Goal: Check status: Check status

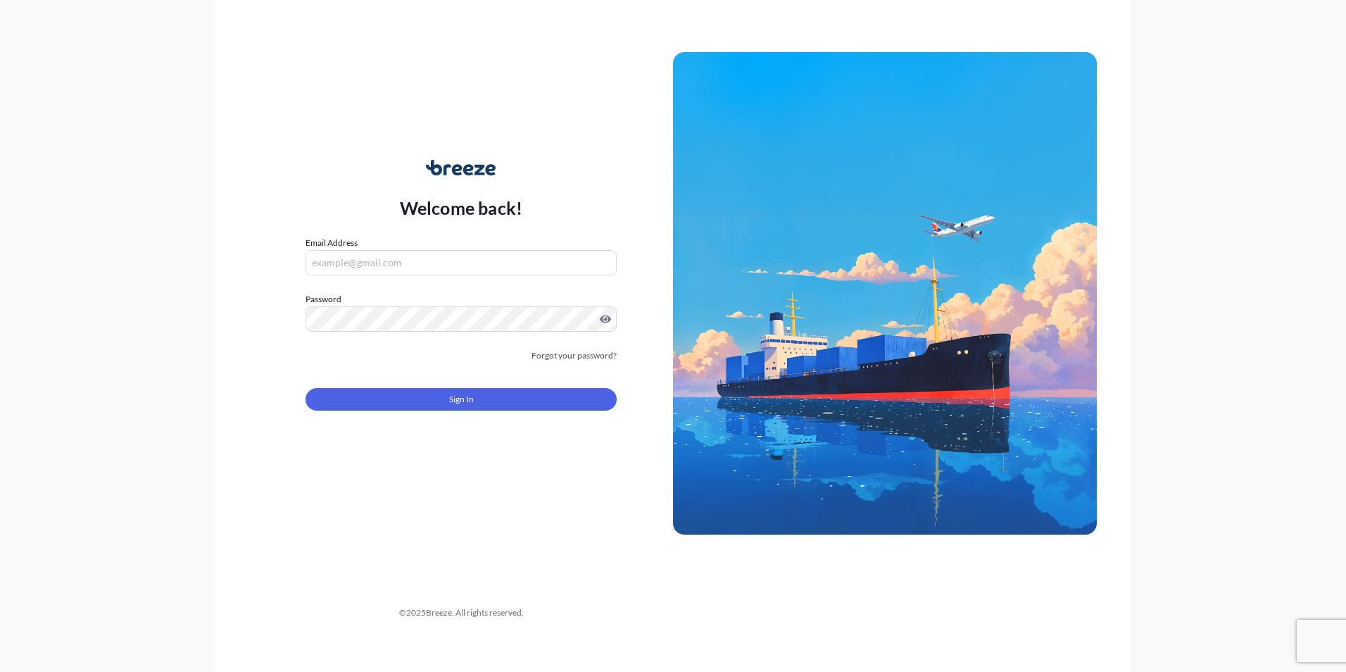
type input "[PERSON_NAME][EMAIL_ADDRESS][PERSON_NAME][DOMAIN_NAME]"
click at [442, 392] on button "Sign In" at bounding box center [461, 399] width 311 height 23
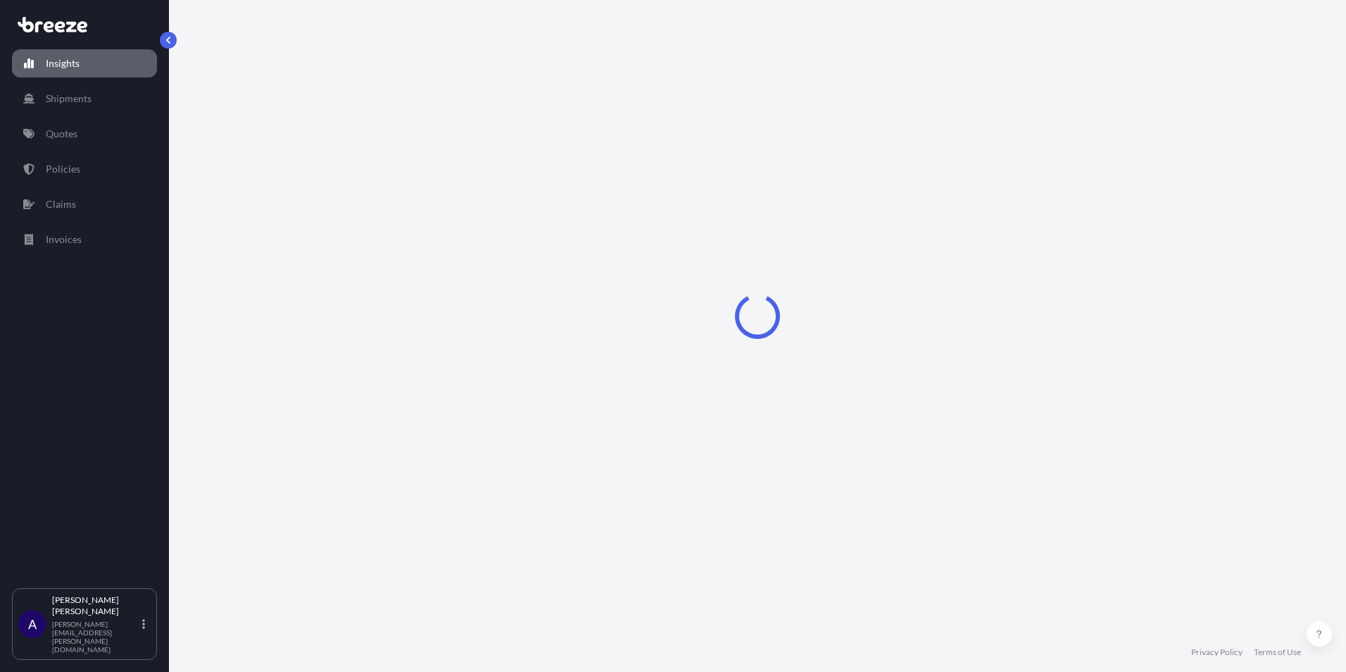
select select "2025"
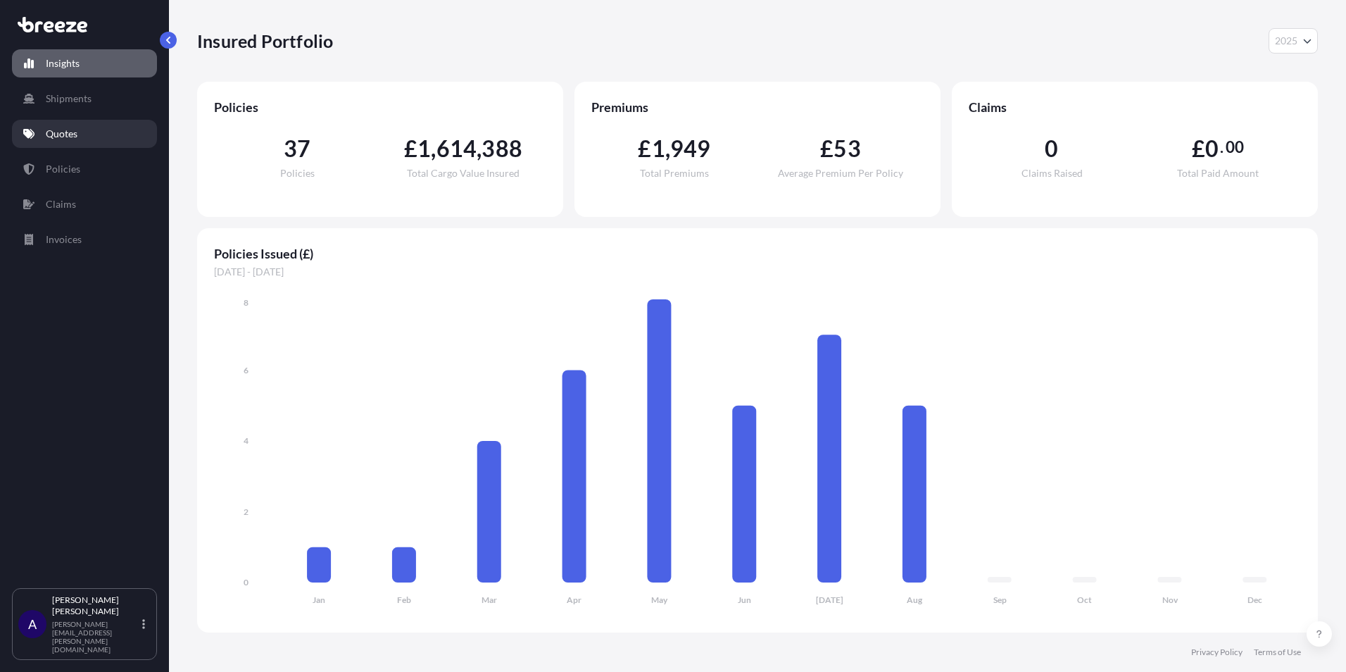
click at [82, 142] on link "Quotes" at bounding box center [84, 134] width 145 height 28
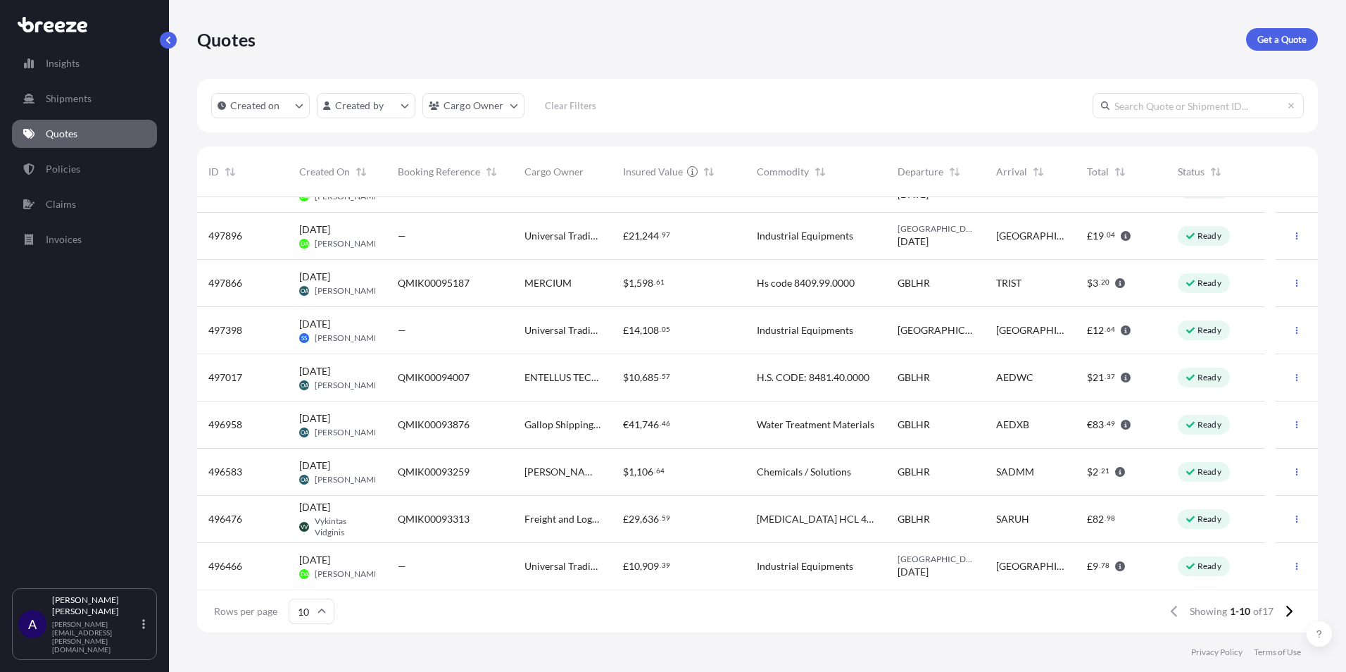
scroll to position [80, 0]
click at [1285, 610] on icon at bounding box center [1289, 611] width 8 height 13
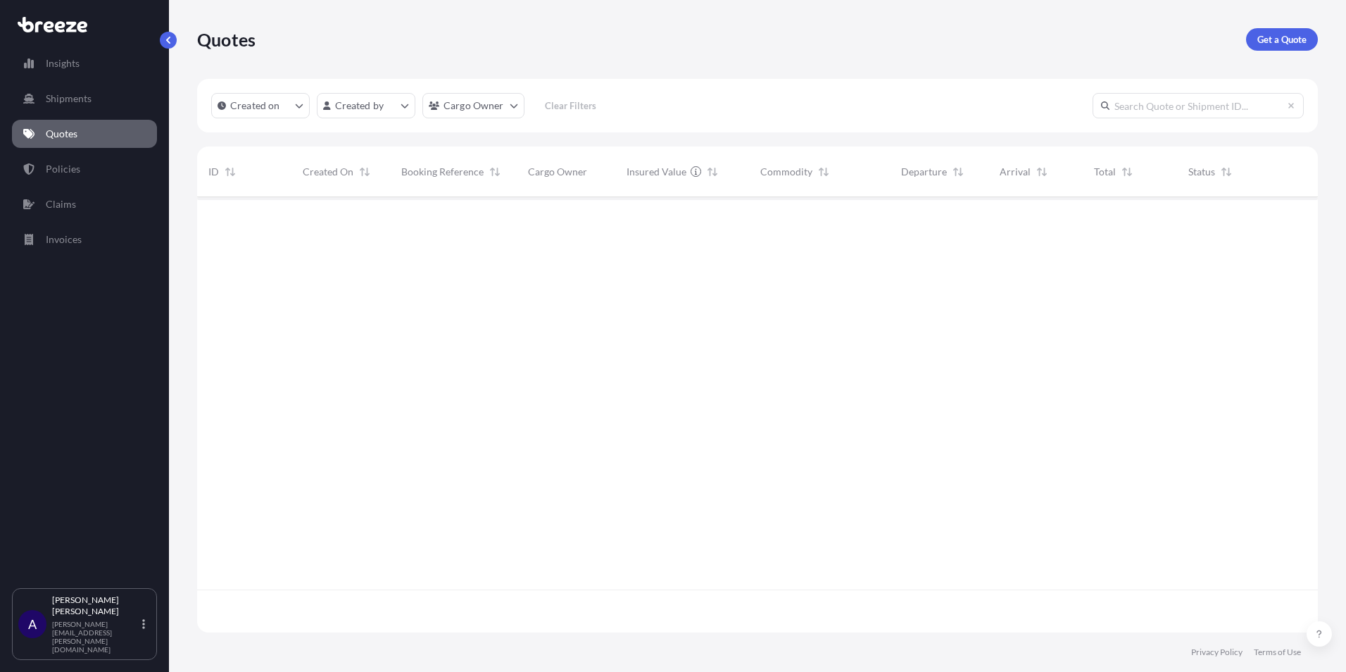
scroll to position [0, 0]
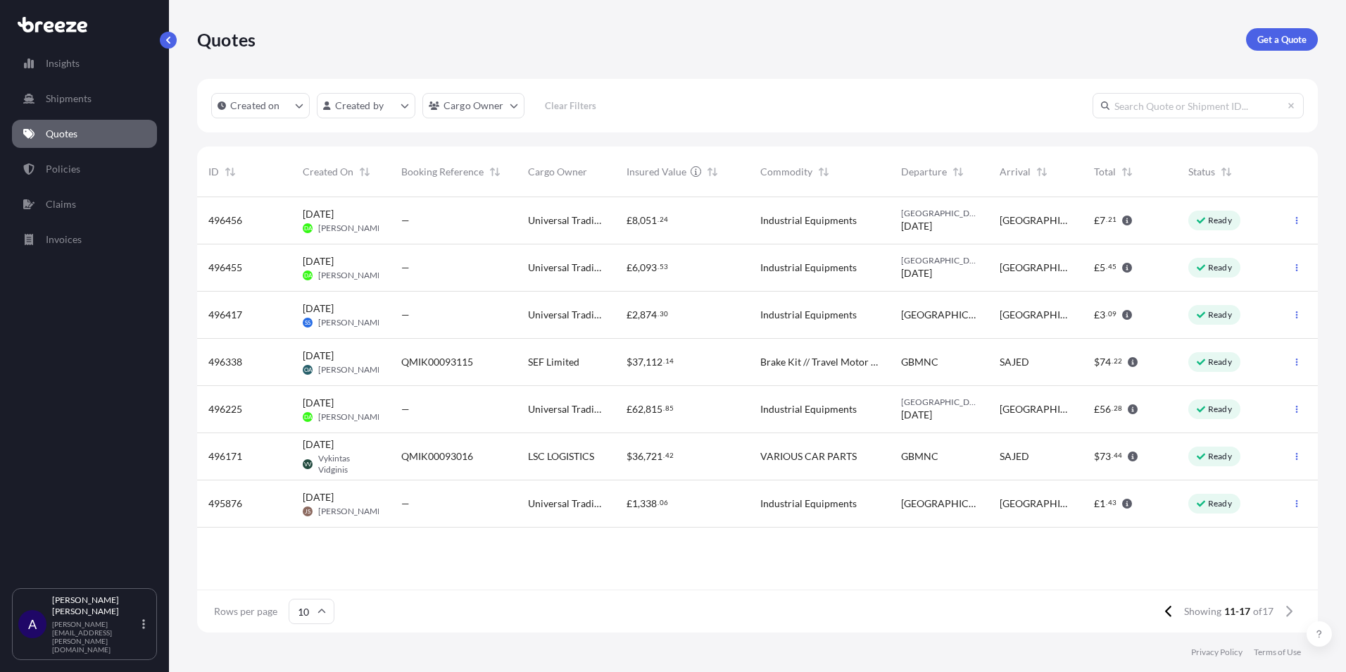
click at [300, 612] on input "10" at bounding box center [312, 611] width 46 height 25
click at [322, 570] on div "50" at bounding box center [311, 572] width 35 height 27
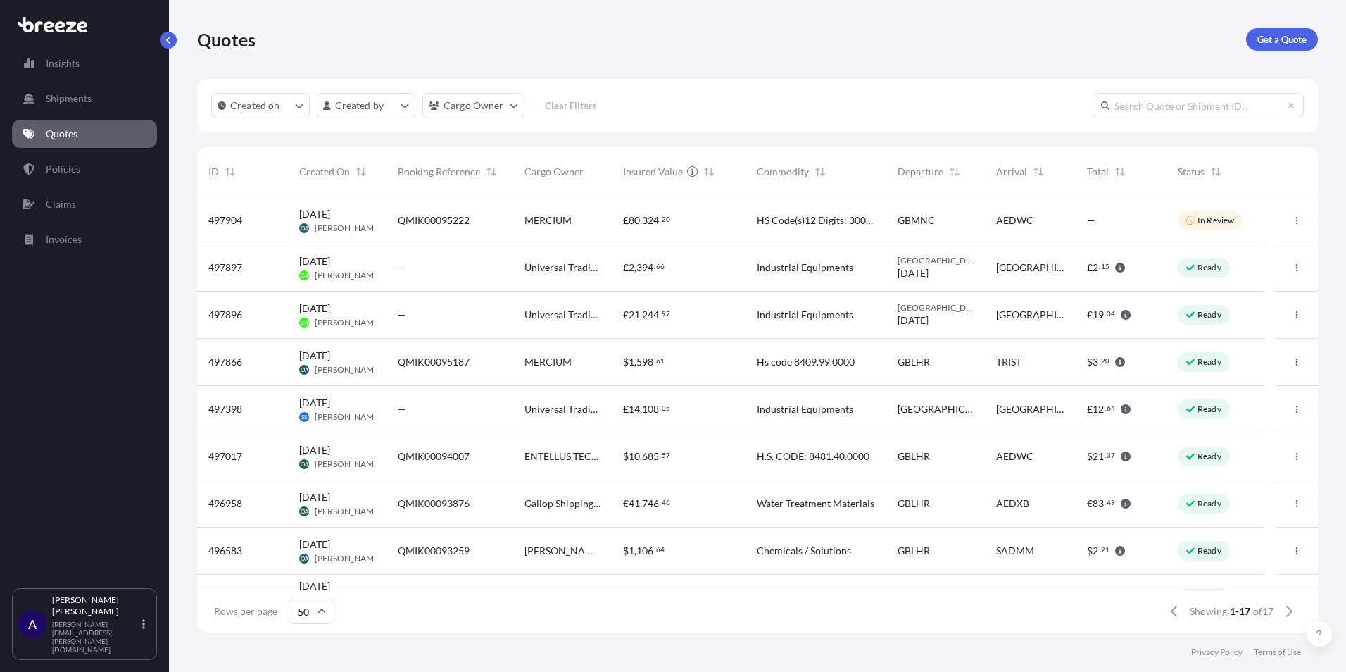
click at [380, 312] on div "[DATE] DA [PERSON_NAME]" at bounding box center [337, 315] width 99 height 47
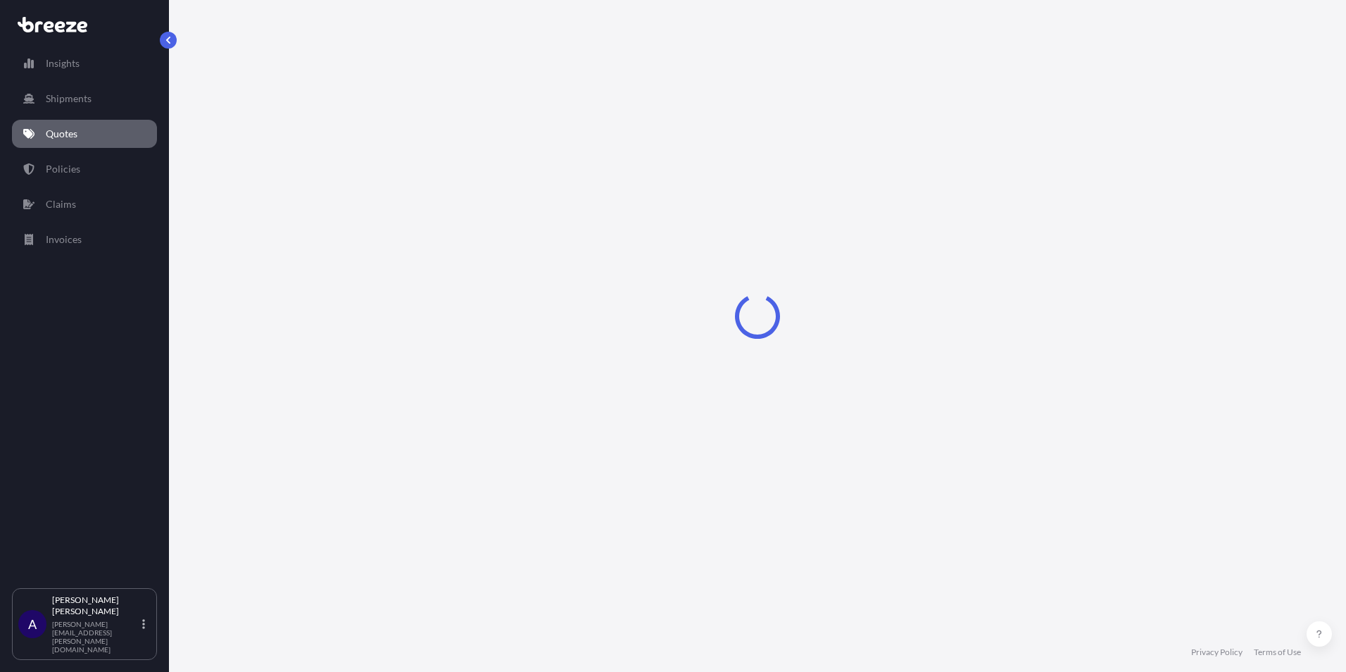
select select "Road"
select select "1"
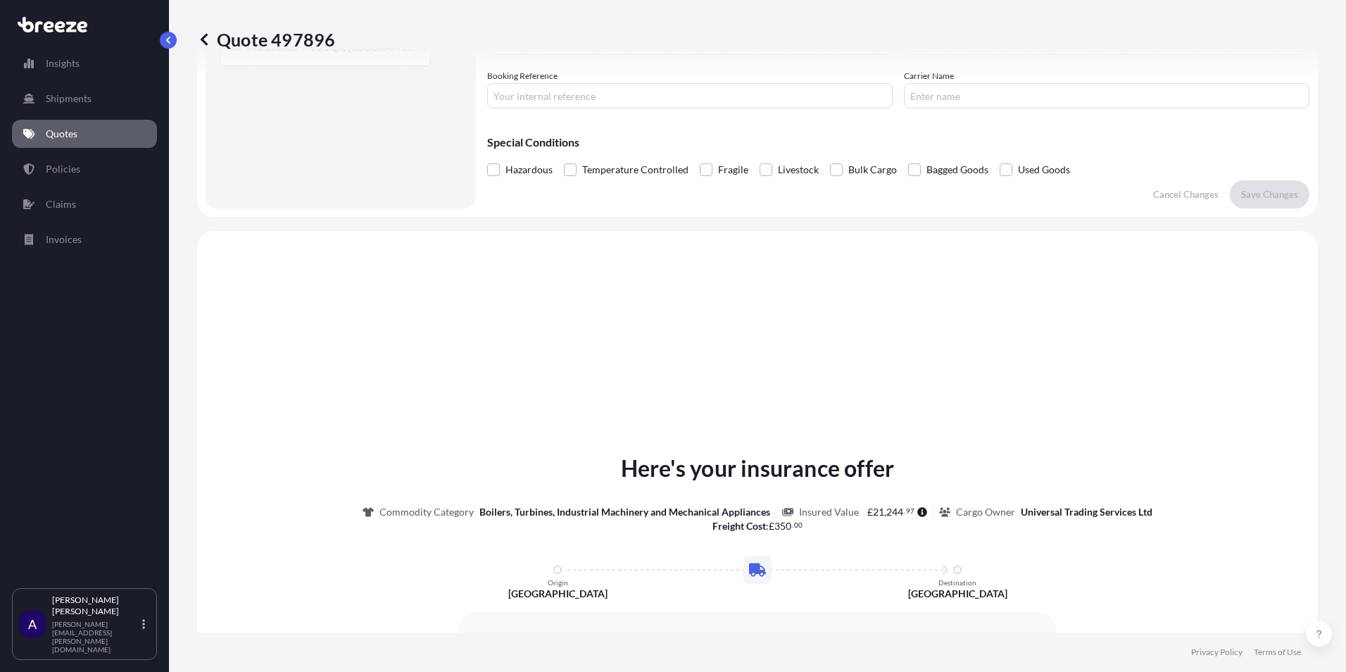
scroll to position [424, 0]
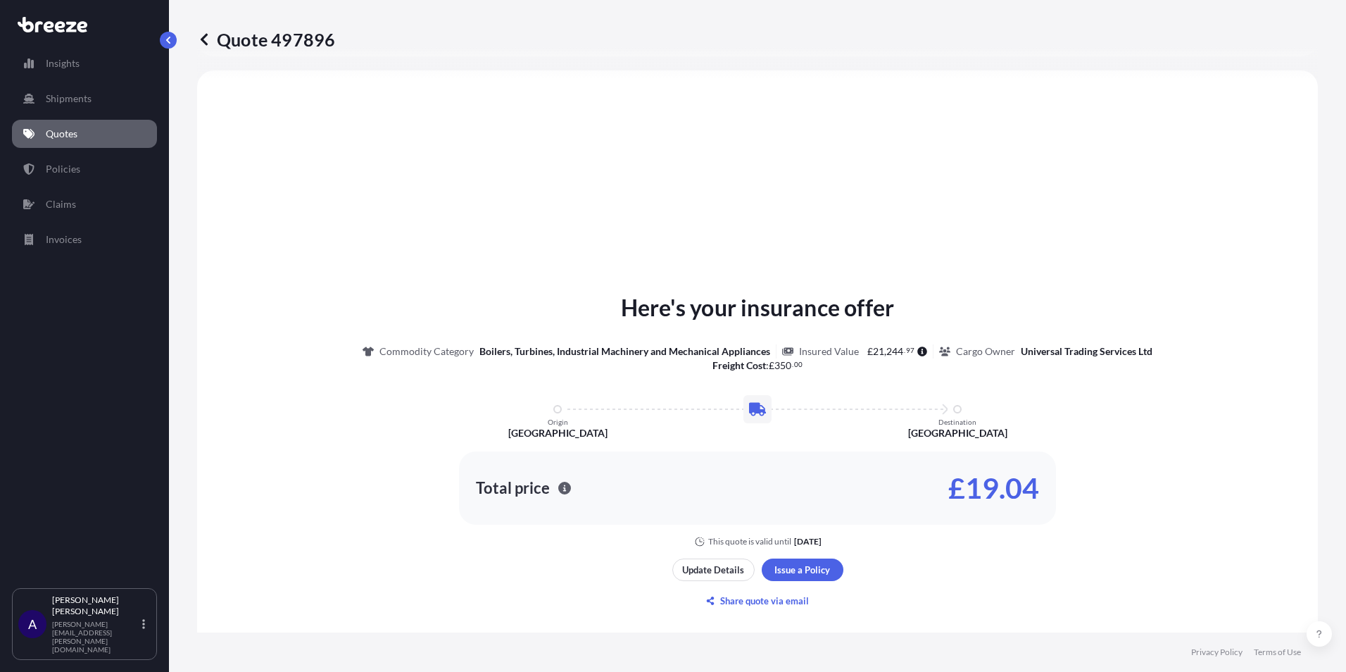
click at [207, 43] on icon at bounding box center [204, 39] width 14 height 14
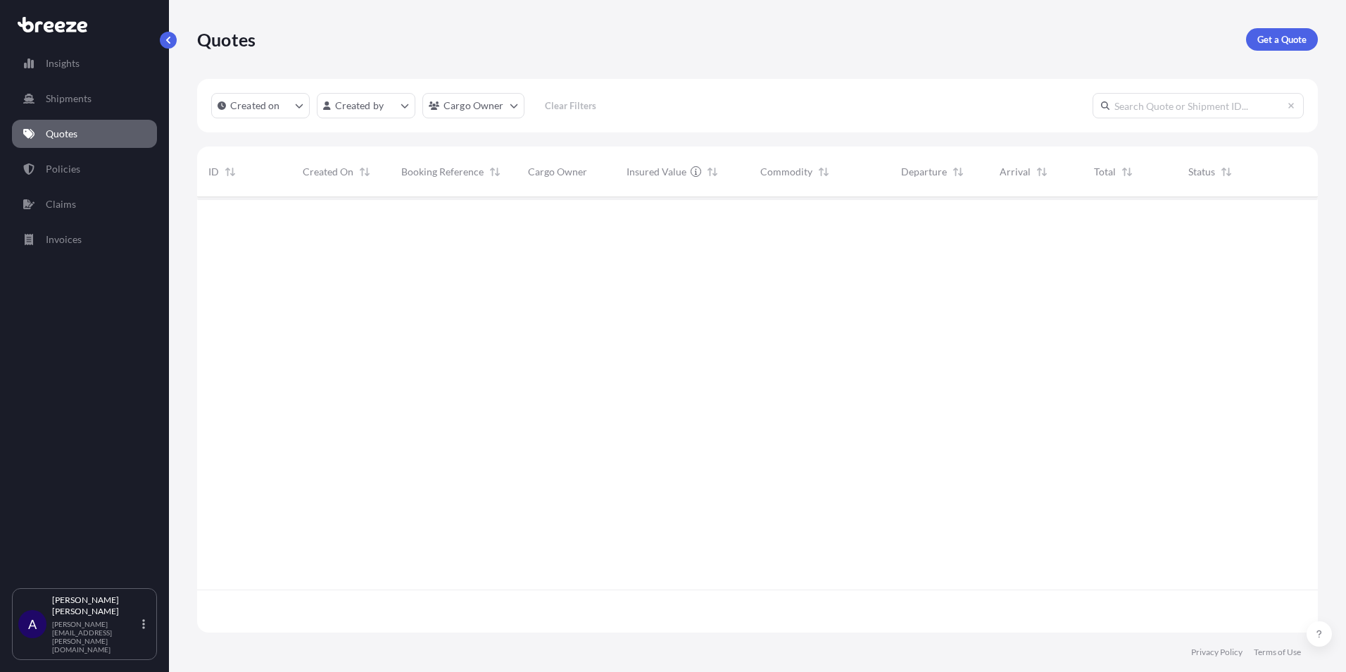
scroll to position [432, 1111]
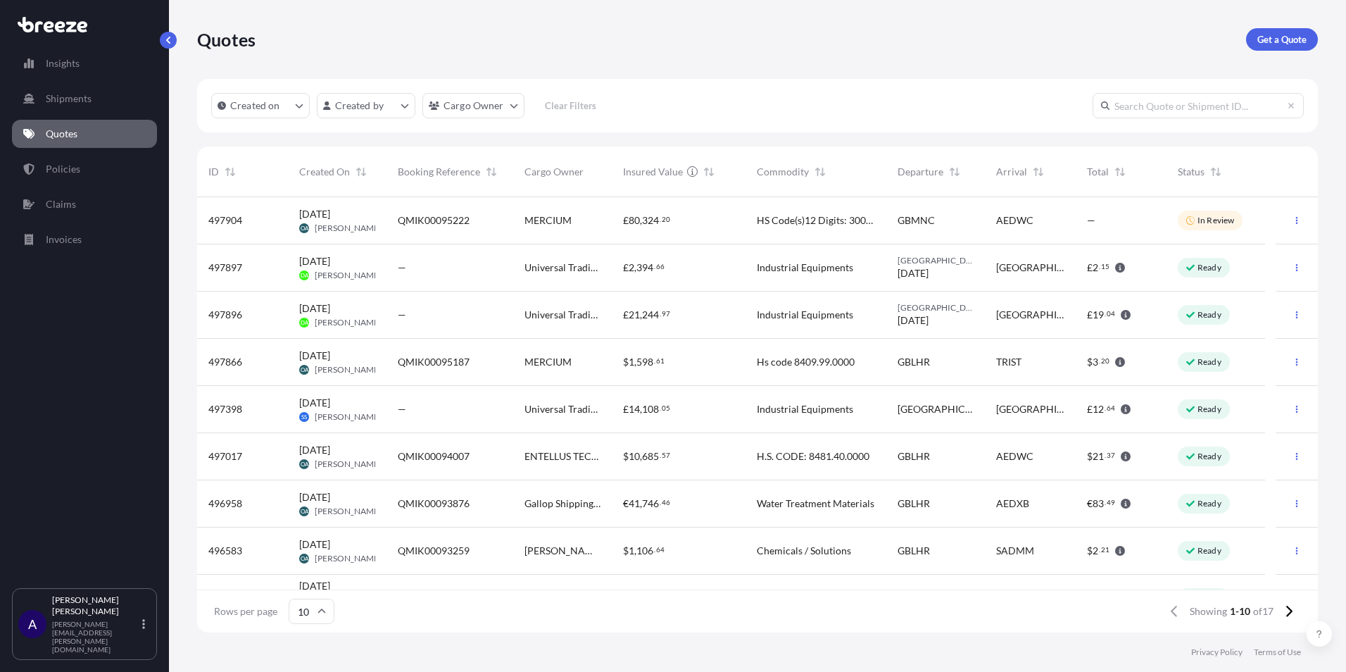
click at [430, 267] on div "—" at bounding box center [450, 268] width 104 height 14
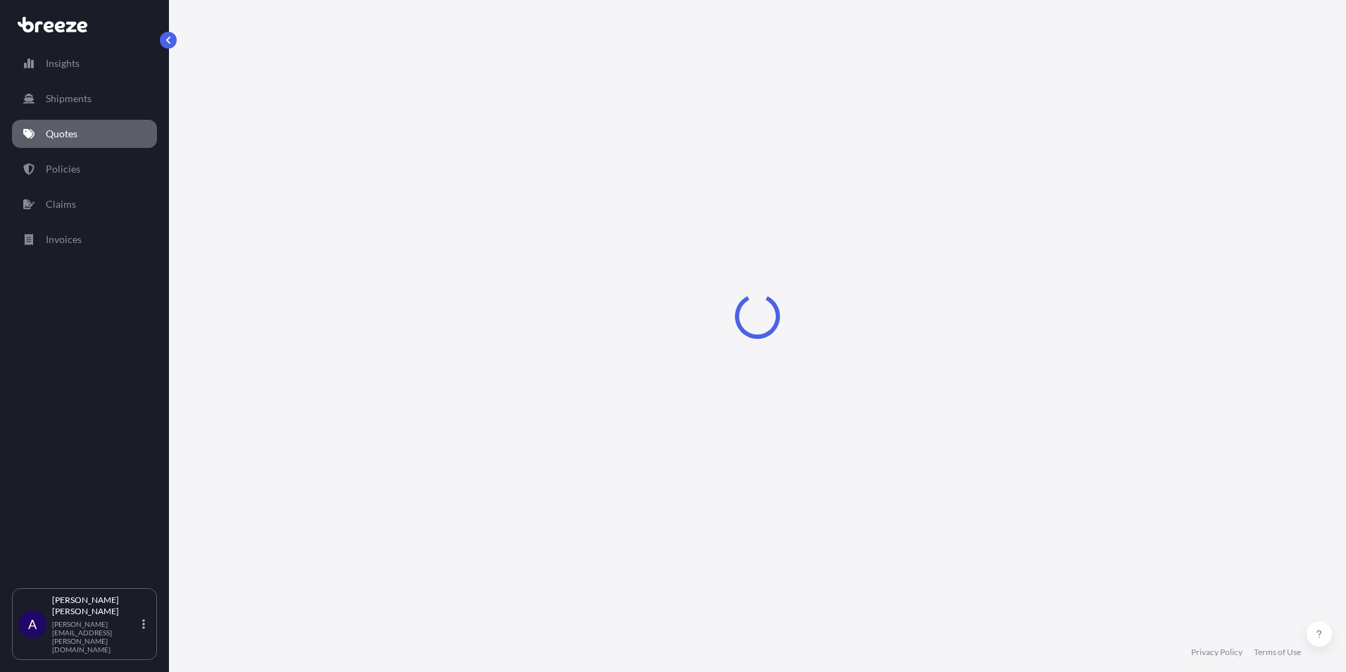
select select "Road"
select select "1"
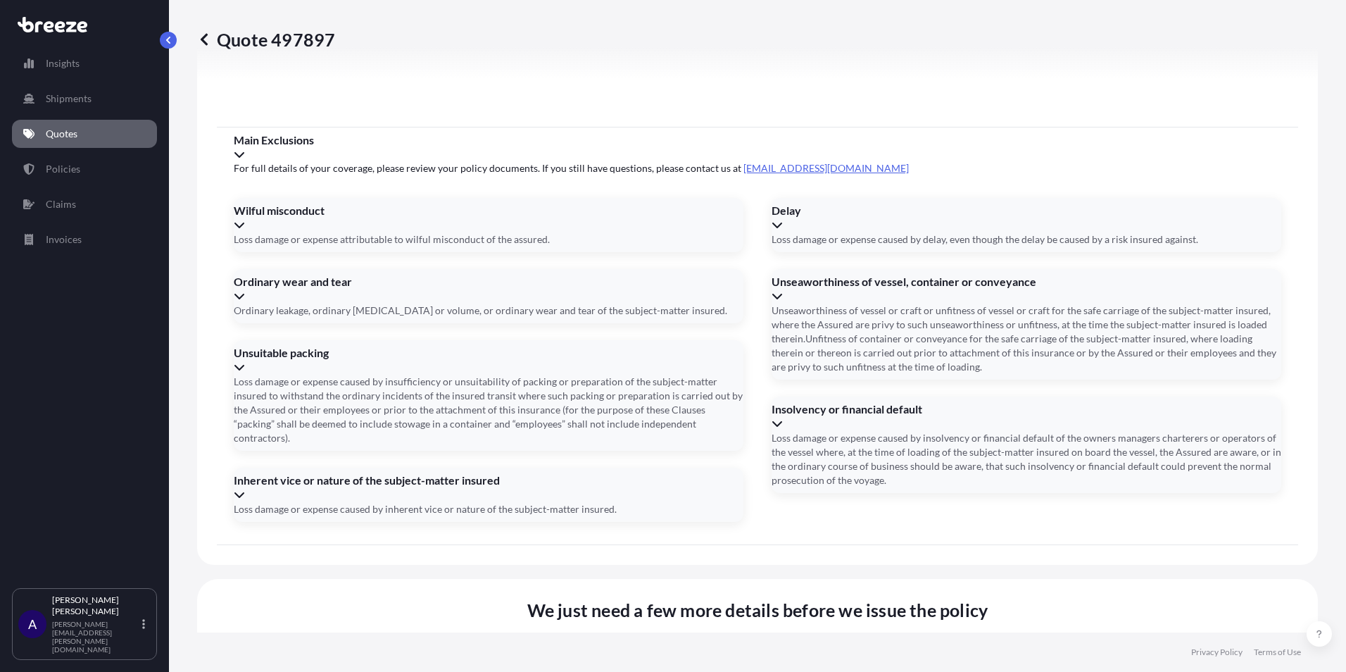
scroll to position [1594, 0]
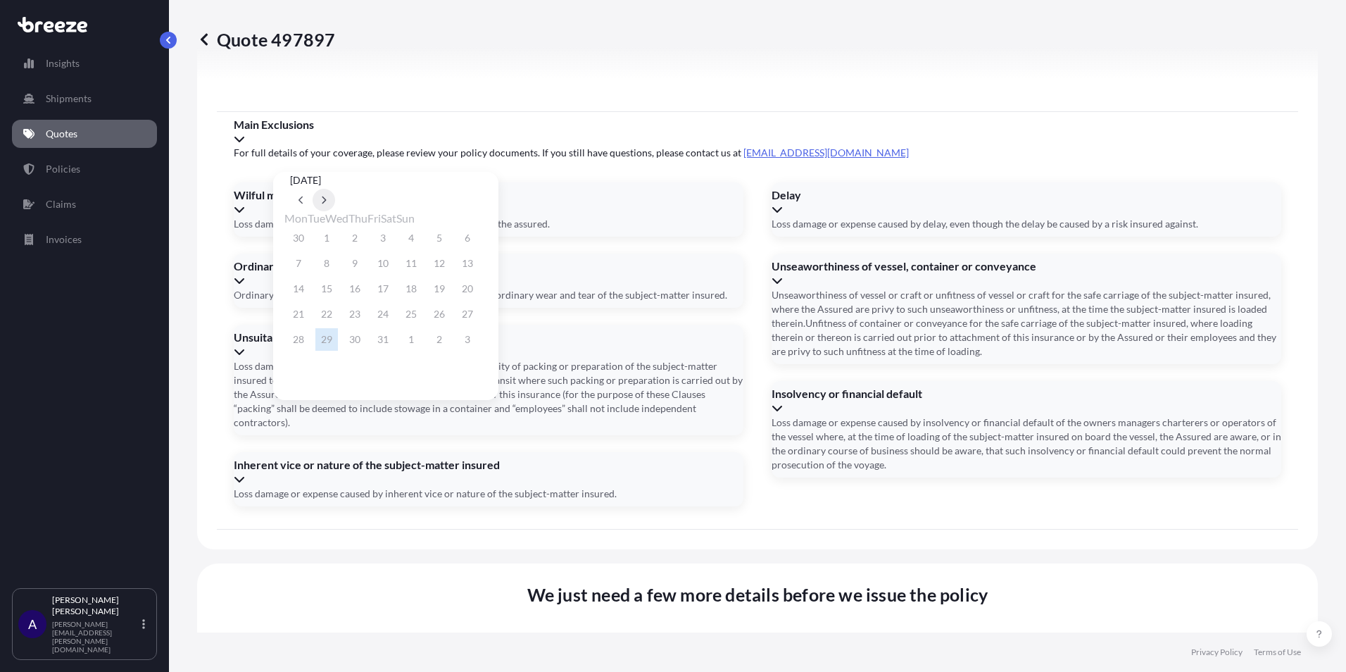
click at [327, 196] on icon at bounding box center [324, 200] width 6 height 8
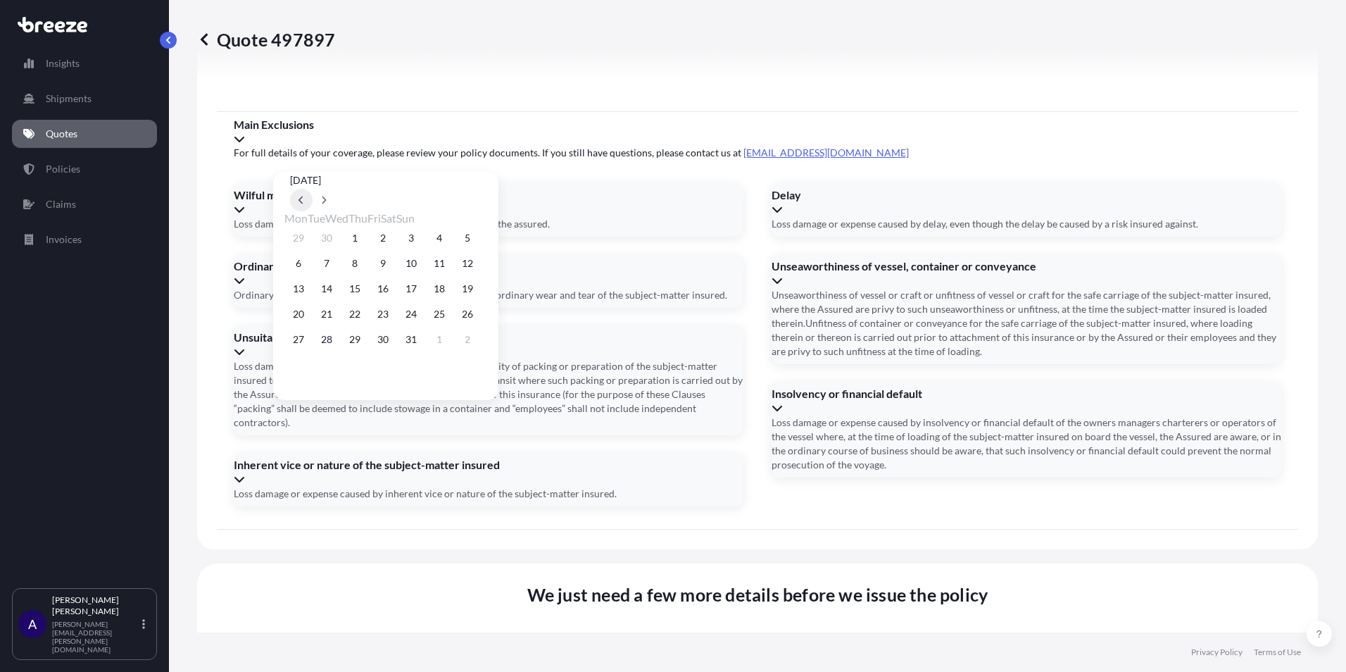
click at [313, 189] on button at bounding box center [301, 200] width 23 height 23
click at [335, 237] on button "2" at bounding box center [326, 238] width 23 height 23
type input "[DATE]"
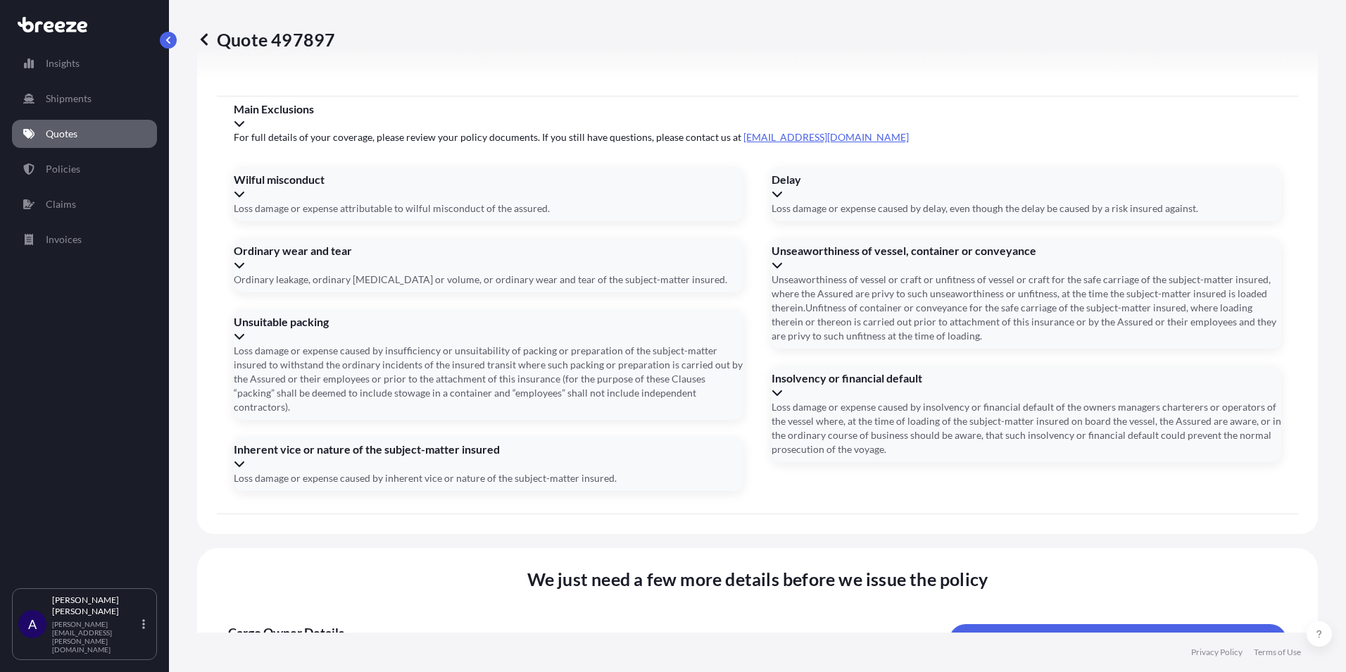
scroll to position [1563, 0]
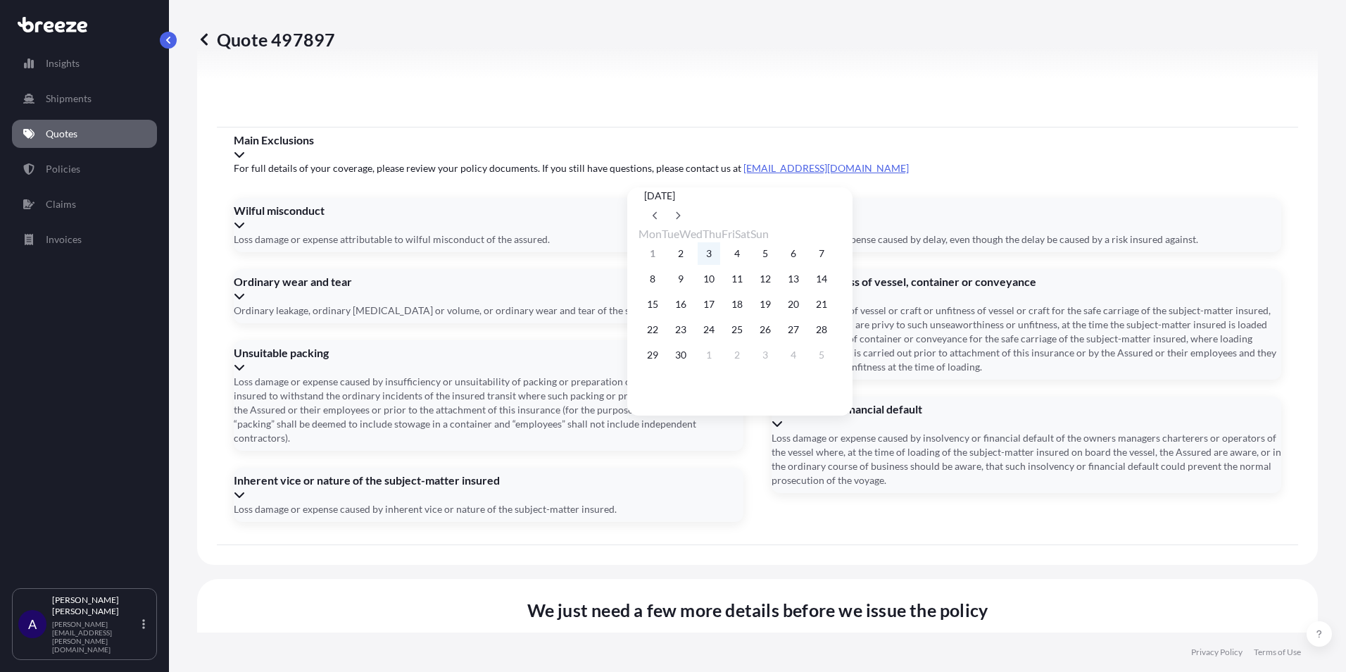
click at [715, 254] on button "3" at bounding box center [709, 253] width 23 height 23
type input "[DATE]"
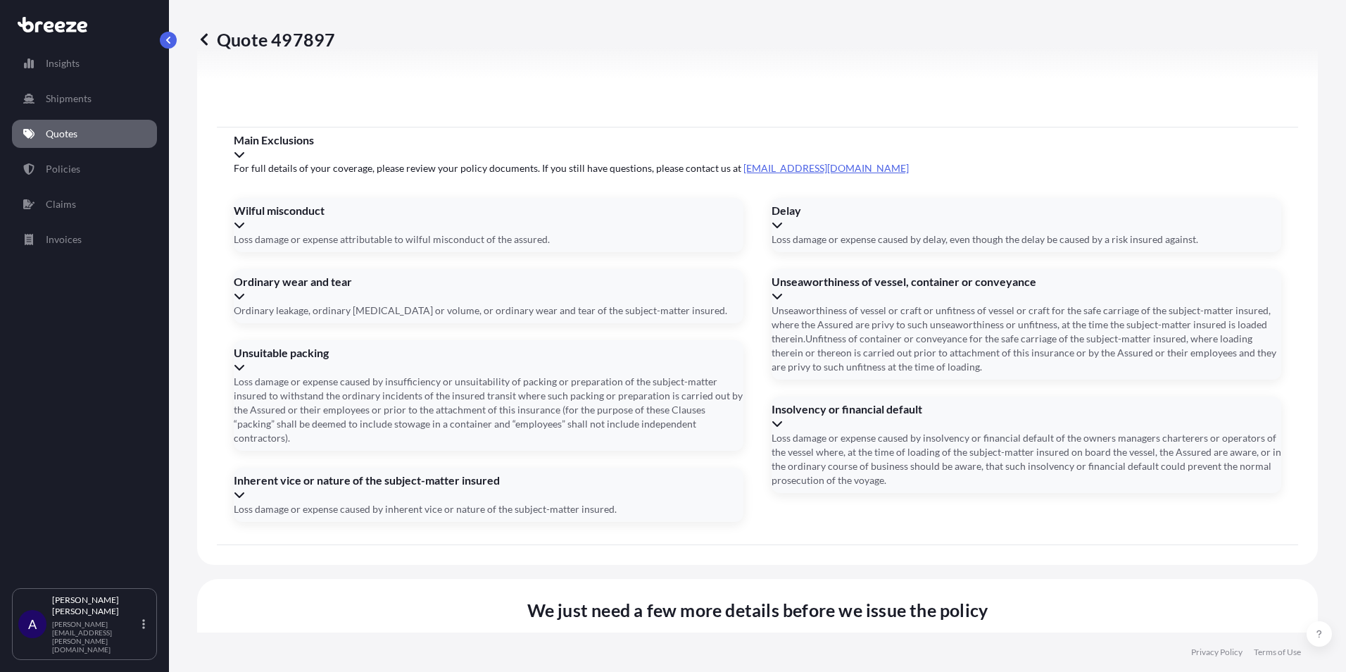
type input "S00222130"
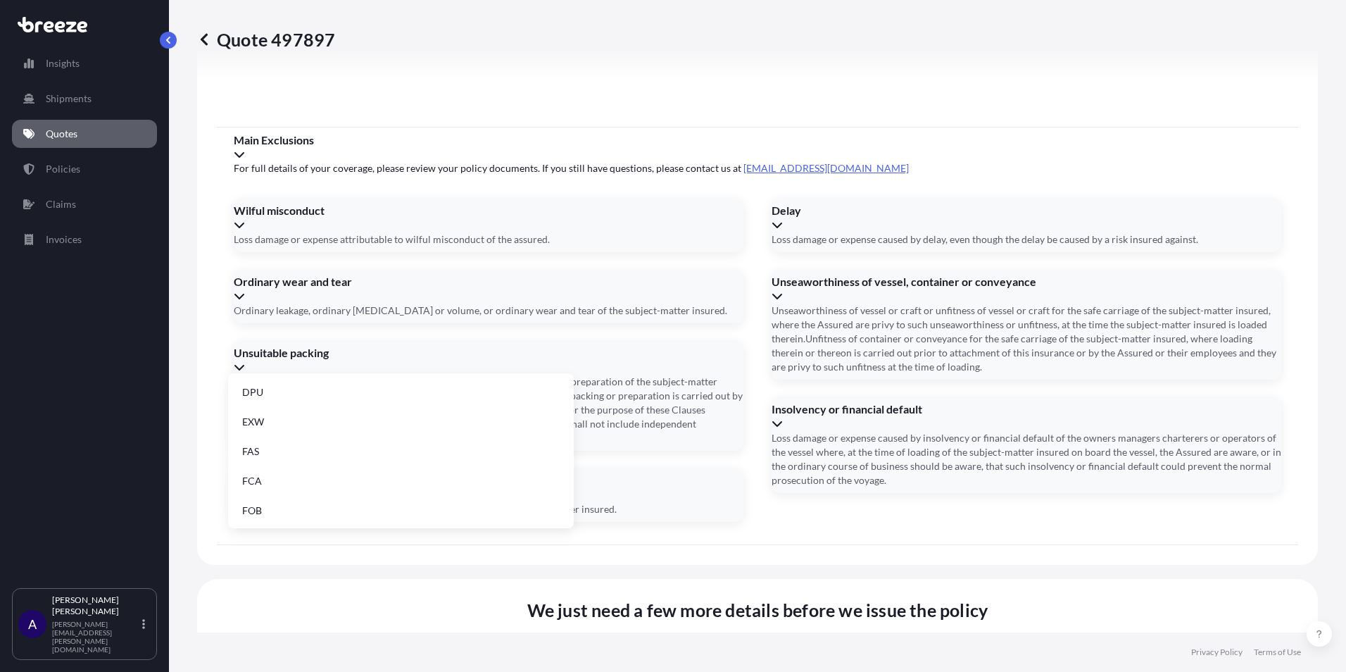
scroll to position [179, 0]
click at [323, 429] on li "EXW" at bounding box center [401, 420] width 335 height 27
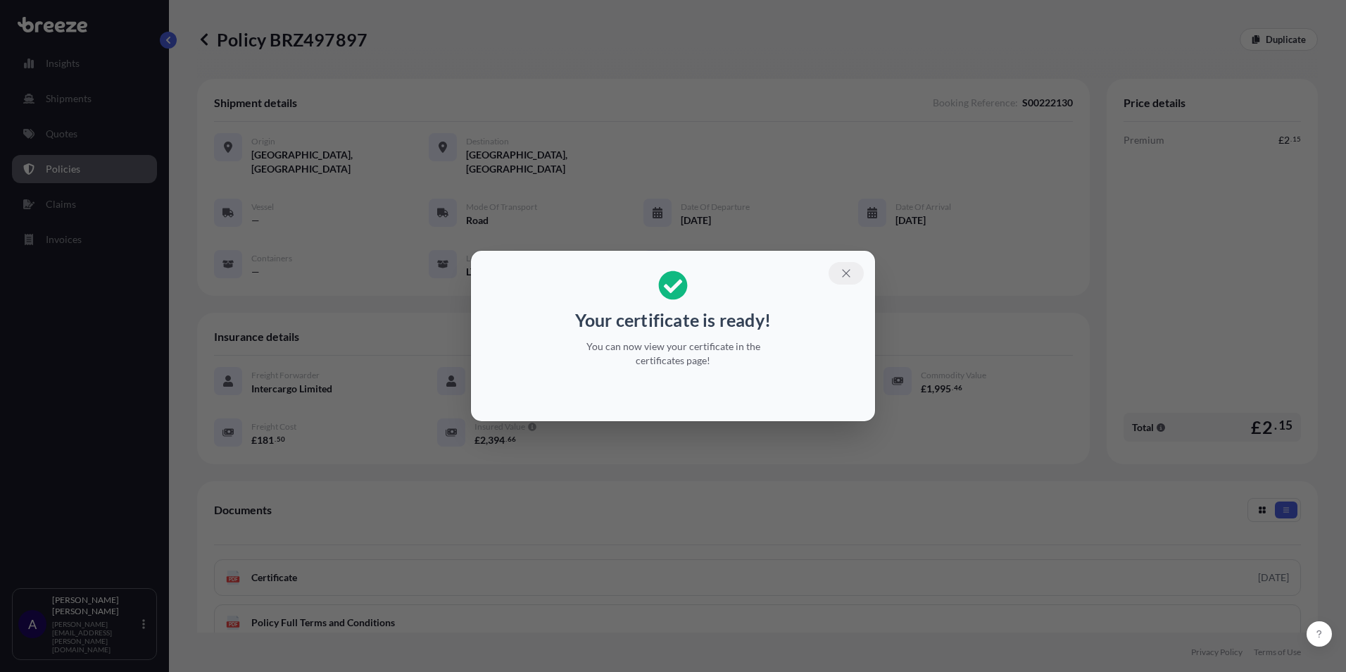
click at [841, 270] on icon "button" at bounding box center [846, 273] width 13 height 13
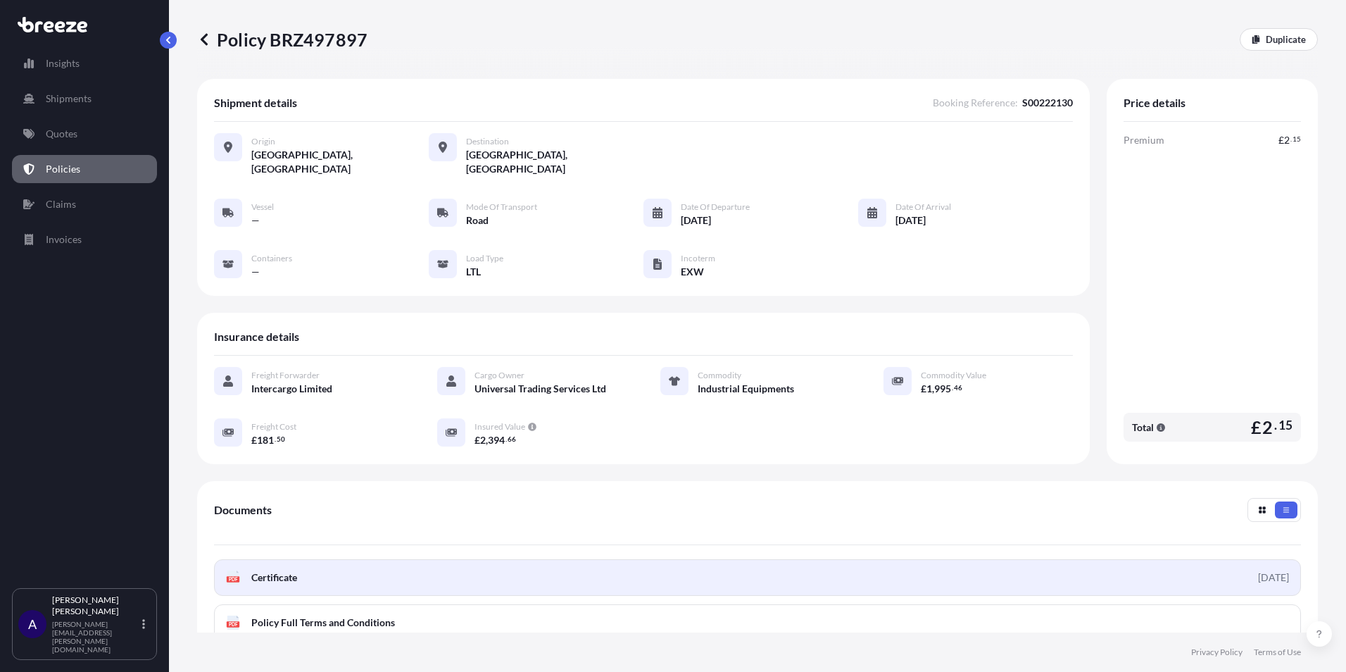
click at [377, 559] on link "PDF Certificate [DATE]" at bounding box center [757, 577] width 1087 height 37
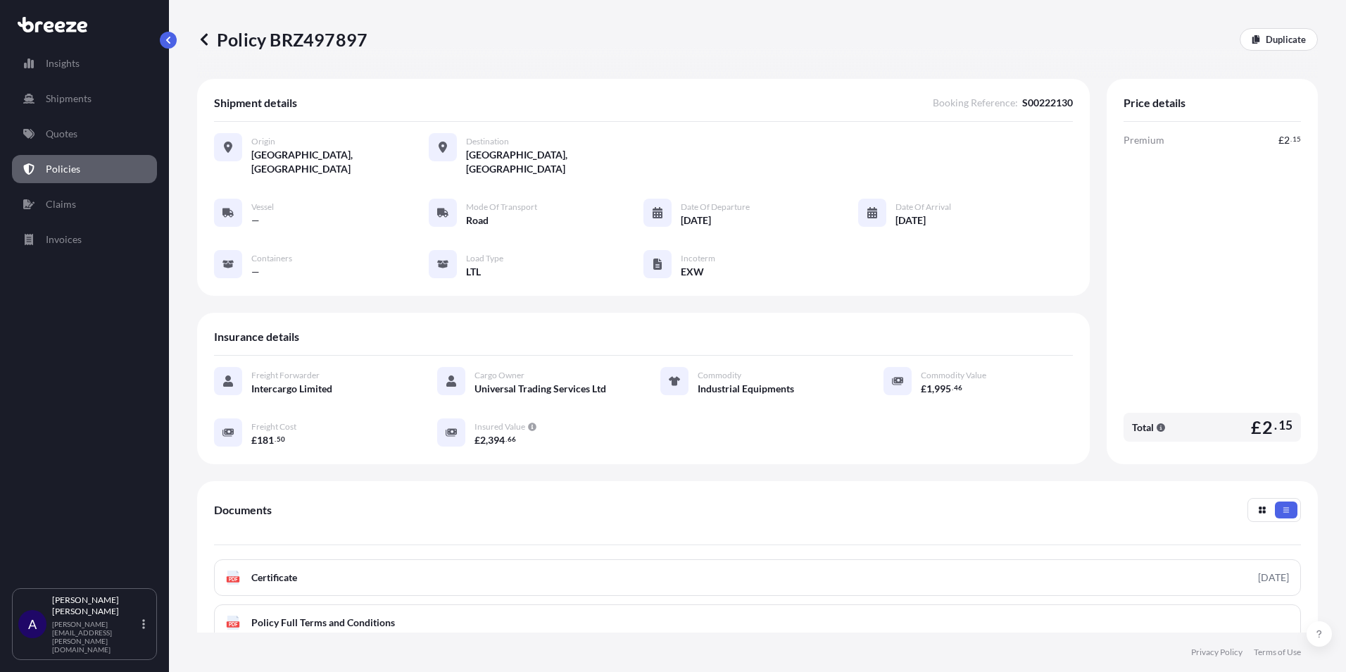
click at [206, 37] on icon at bounding box center [204, 39] width 14 height 14
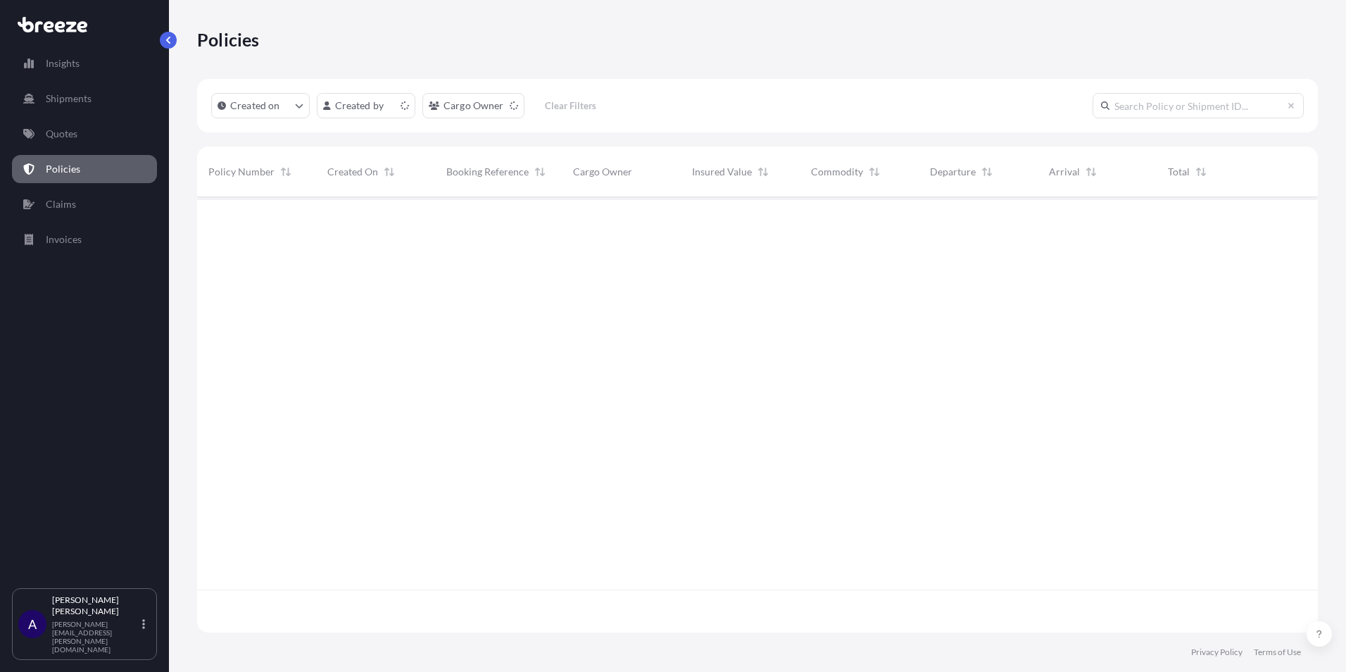
scroll to position [432, 1111]
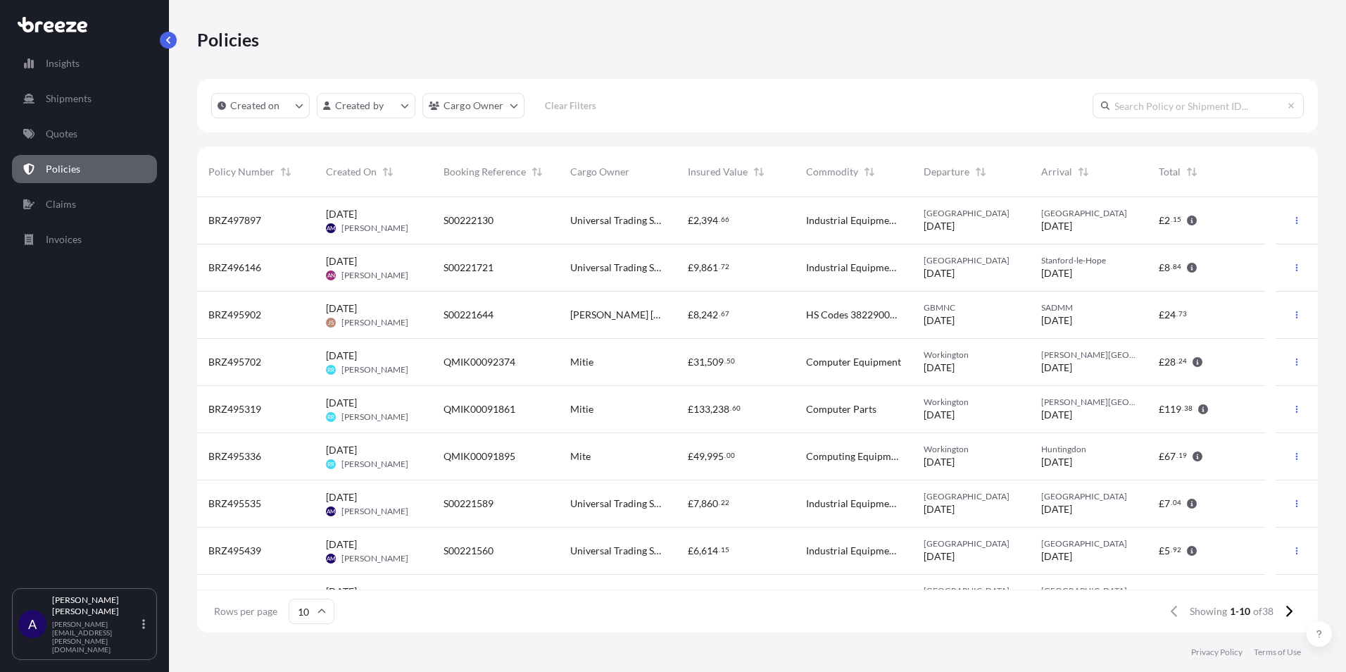
drag, startPoint x: 769, startPoint y: 100, endPoint x: 781, endPoint y: 103, distance: 12.3
click at [769, 100] on div "Created on Created by Cargo Owner Clear Filters" at bounding box center [757, 106] width 1121 height 54
click at [61, 139] on p "Quotes" at bounding box center [62, 134] width 32 height 14
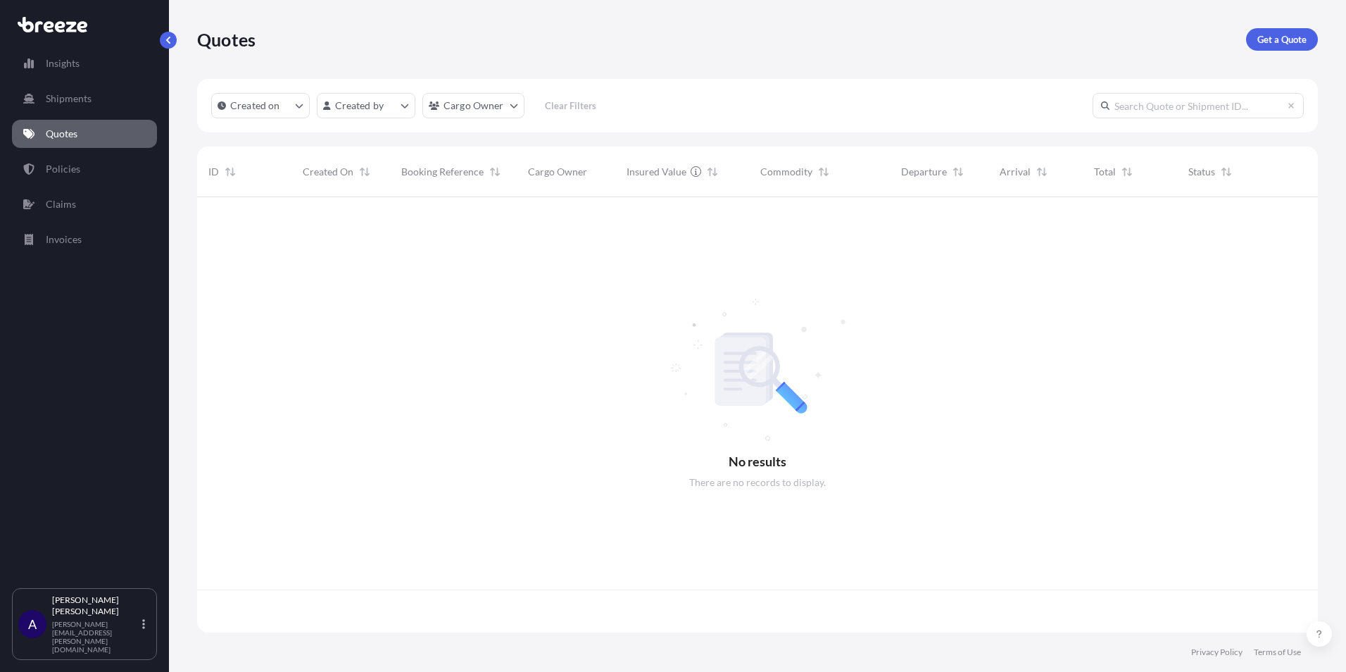
scroll to position [432, 1111]
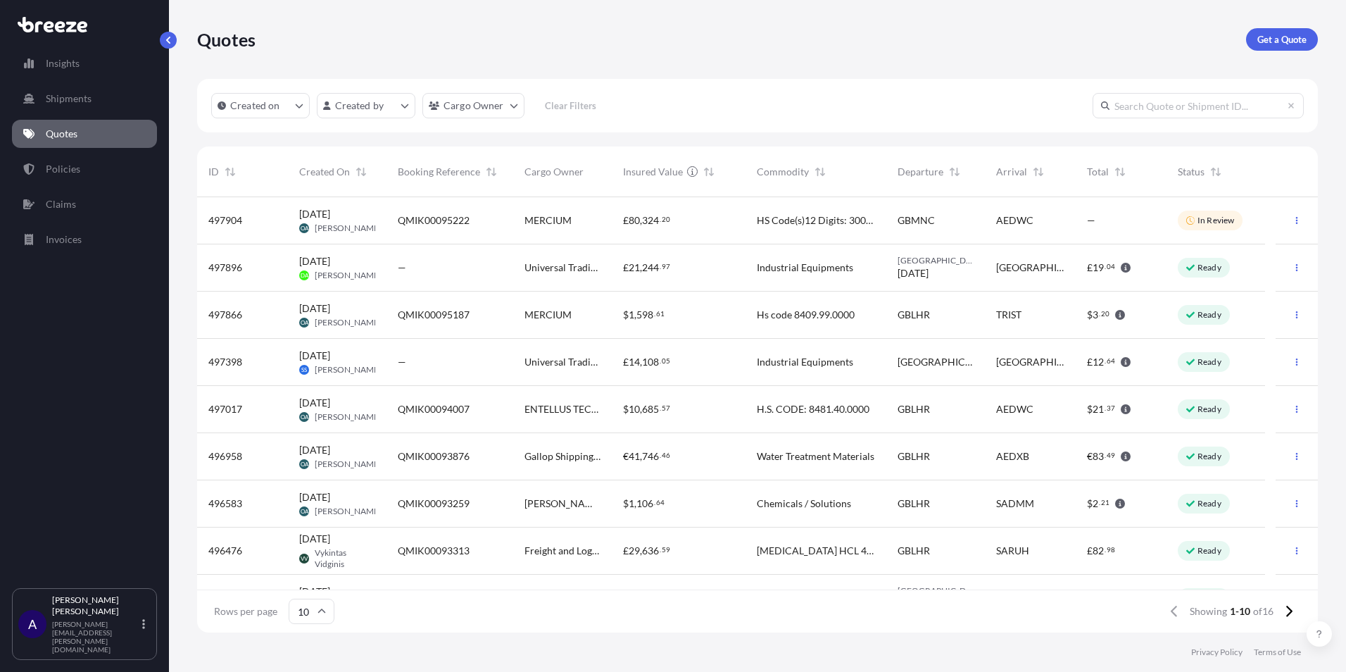
click at [449, 266] on div "—" at bounding box center [450, 268] width 104 height 14
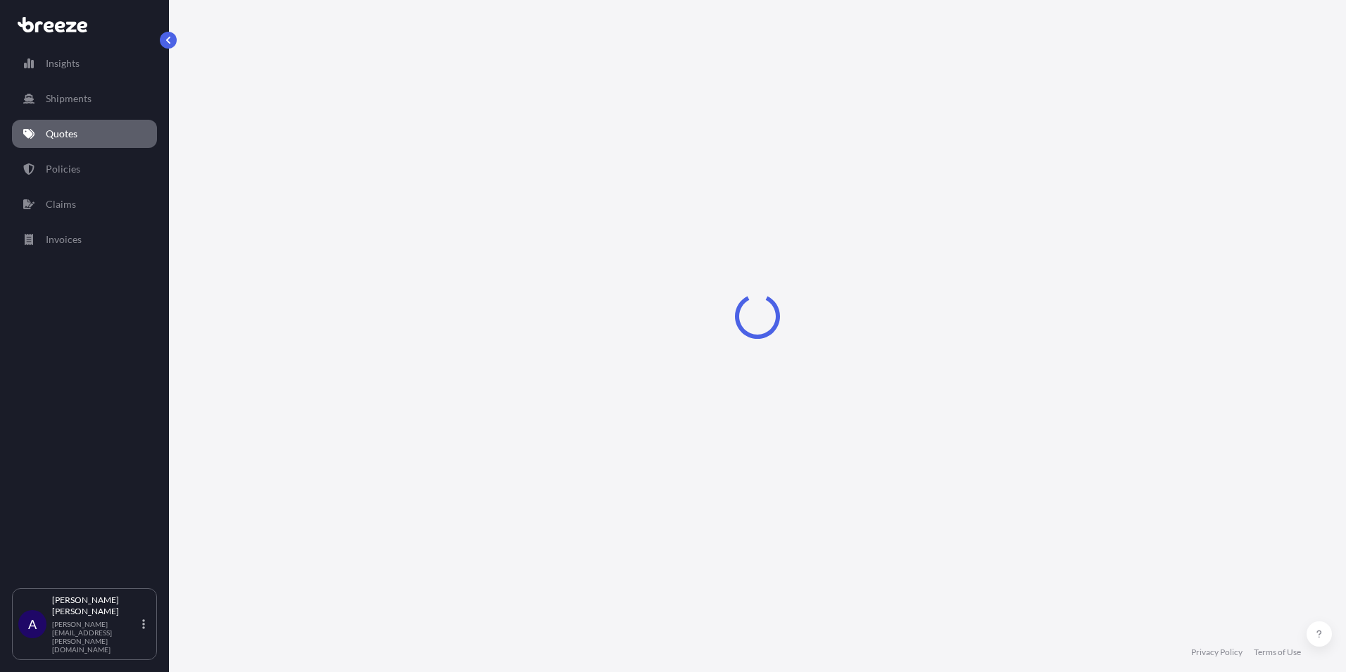
select select "Road"
select select "1"
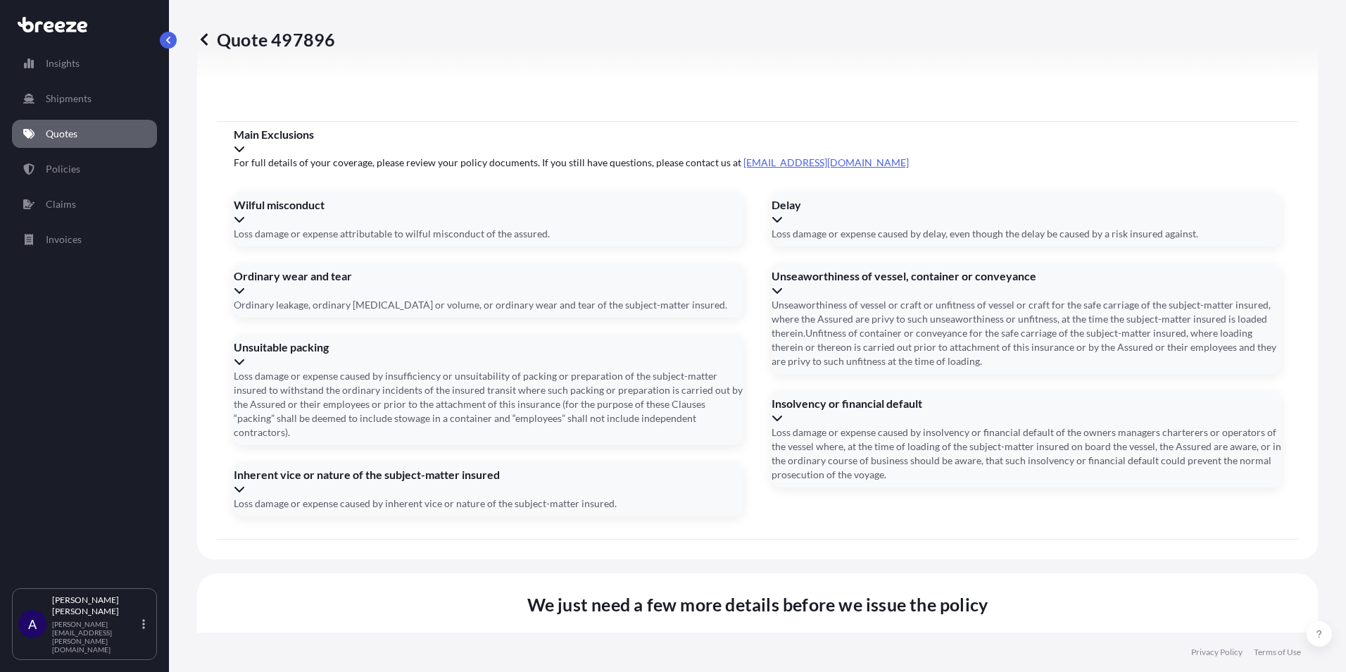
scroll to position [1594, 0]
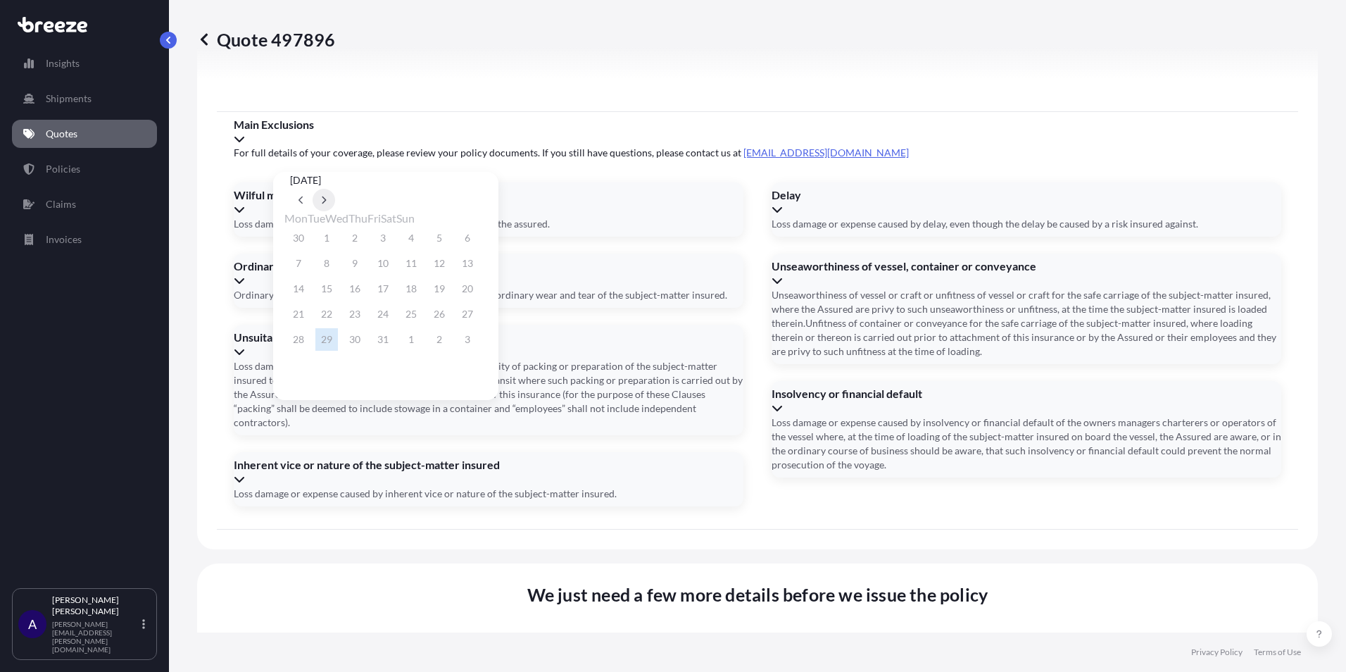
click at [335, 189] on button at bounding box center [324, 200] width 23 height 23
click at [335, 239] on button "2" at bounding box center [326, 238] width 23 height 23
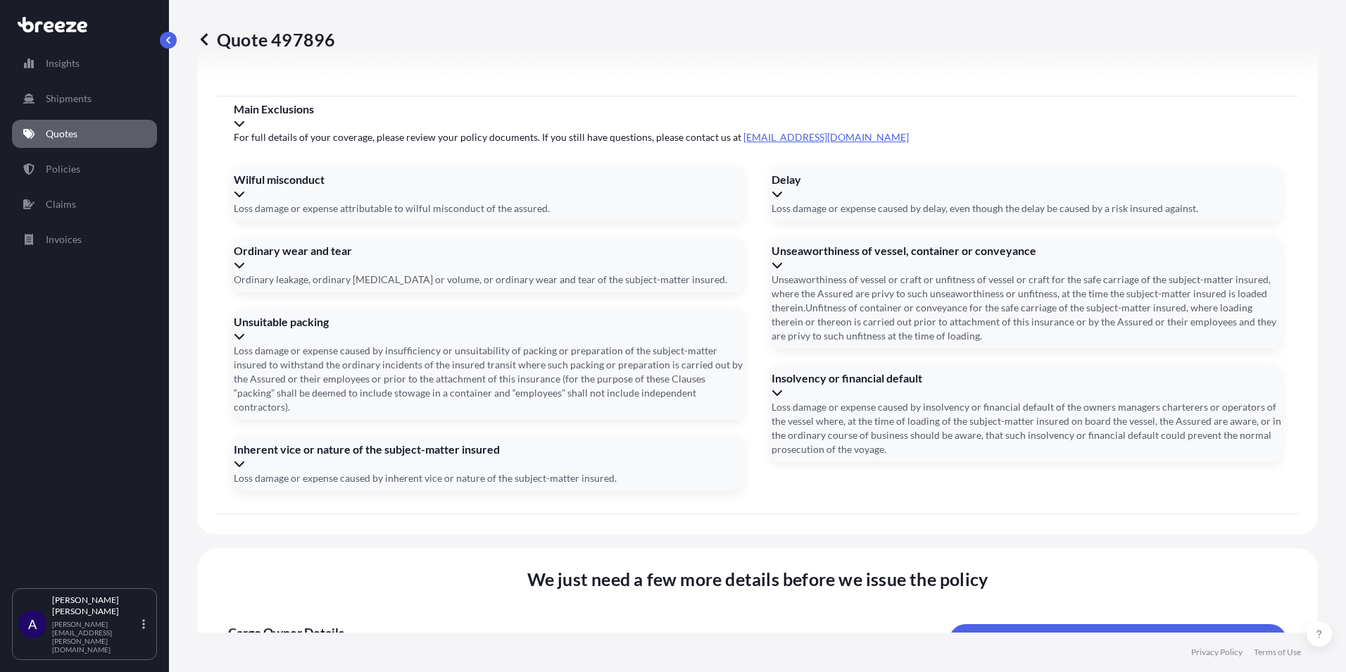
type input "[DATE]"
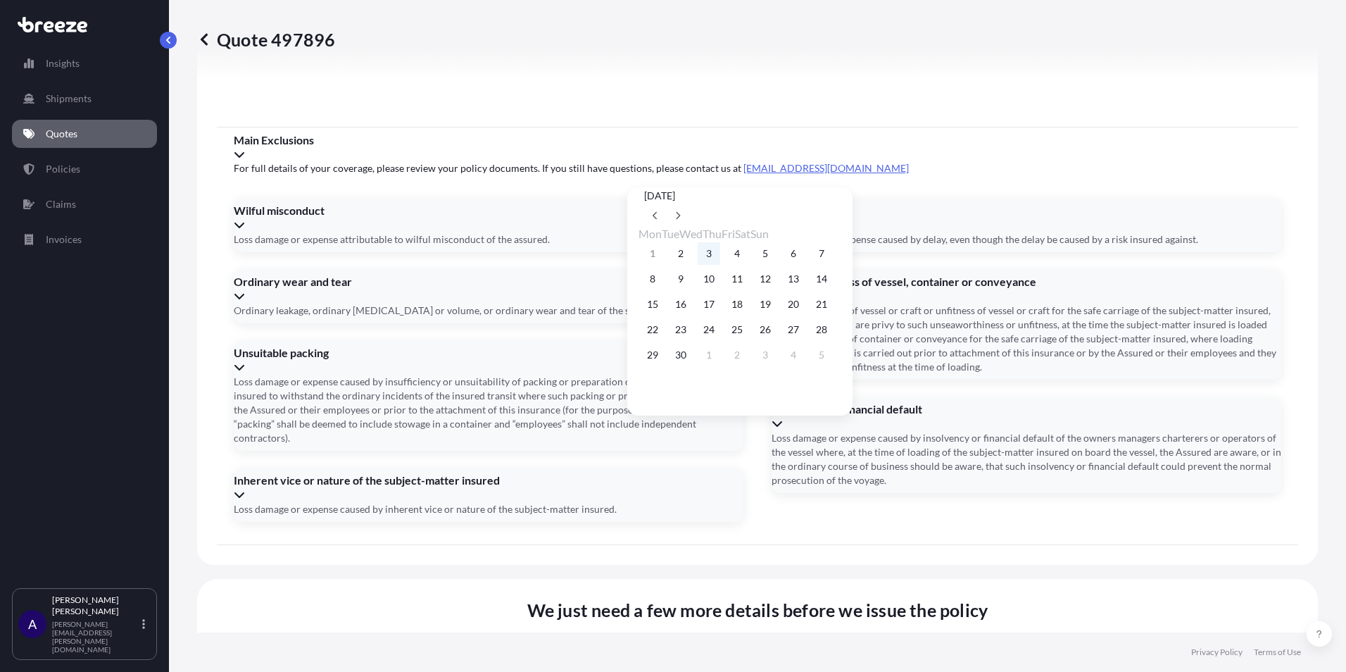
click at [714, 258] on button "3" at bounding box center [709, 253] width 23 height 23
type input "[DATE]"
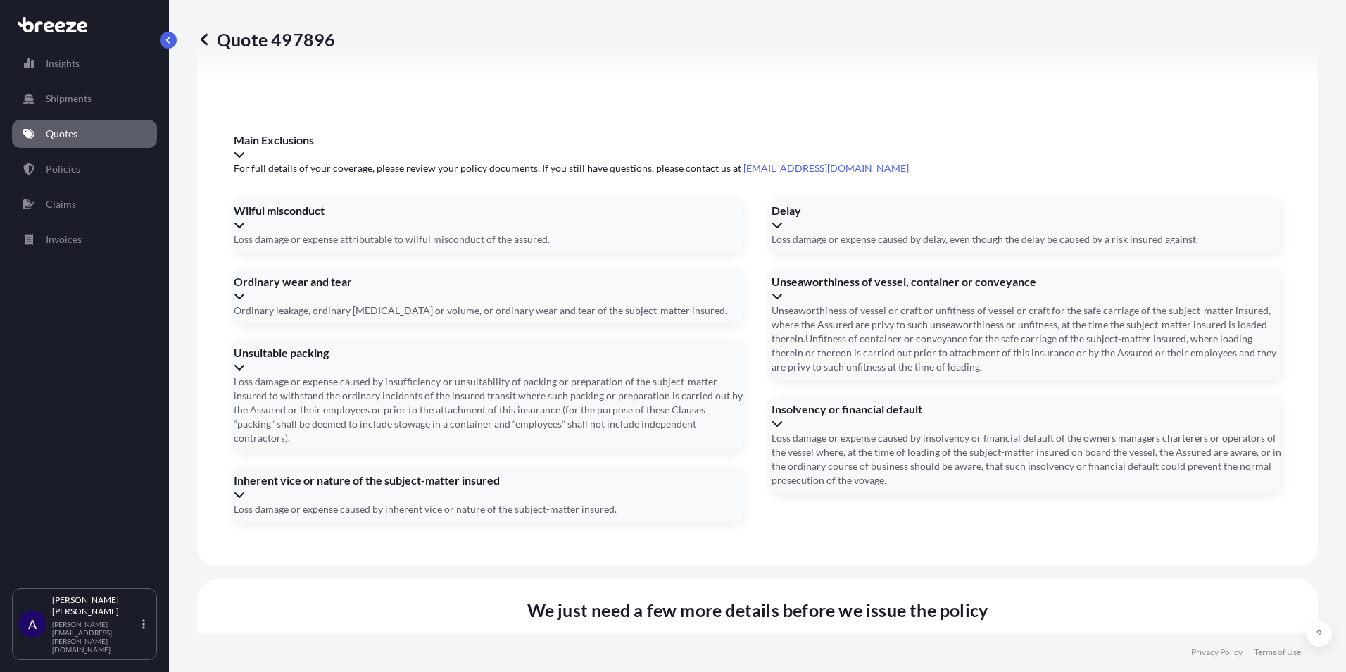
type input "S00222132"
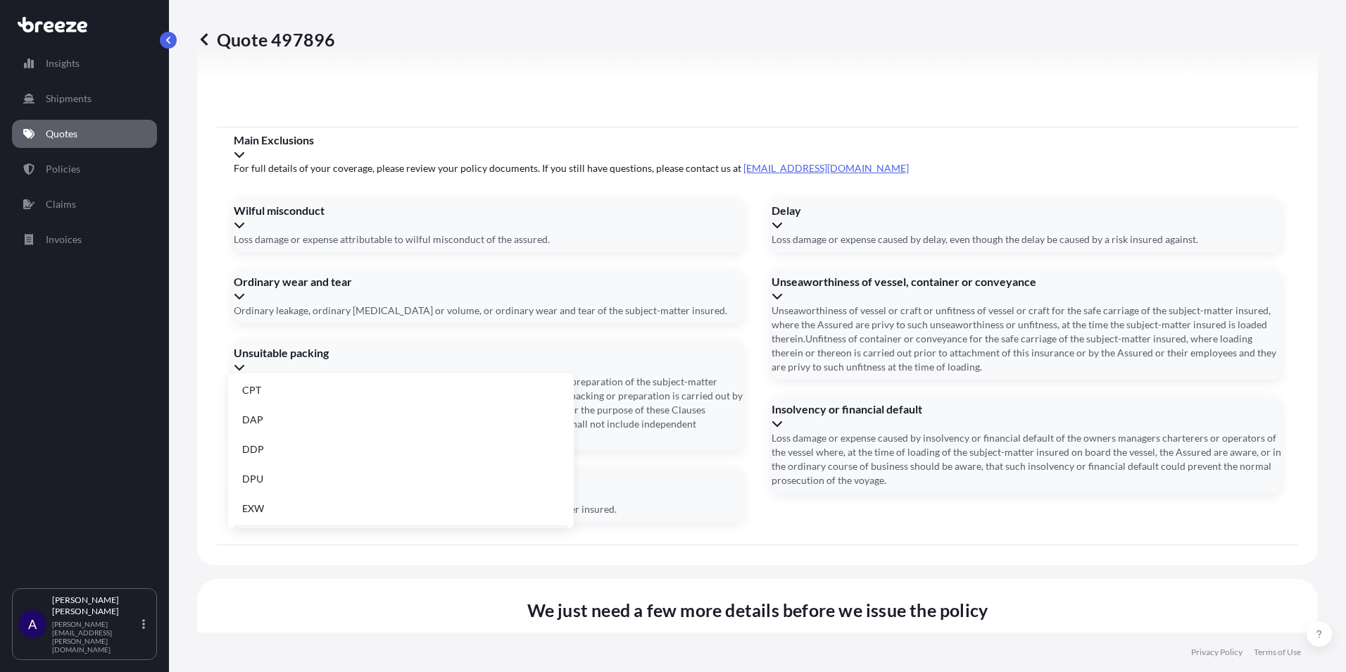
scroll to position [179, 0]
click at [278, 419] on li "EXW" at bounding box center [401, 420] width 335 height 27
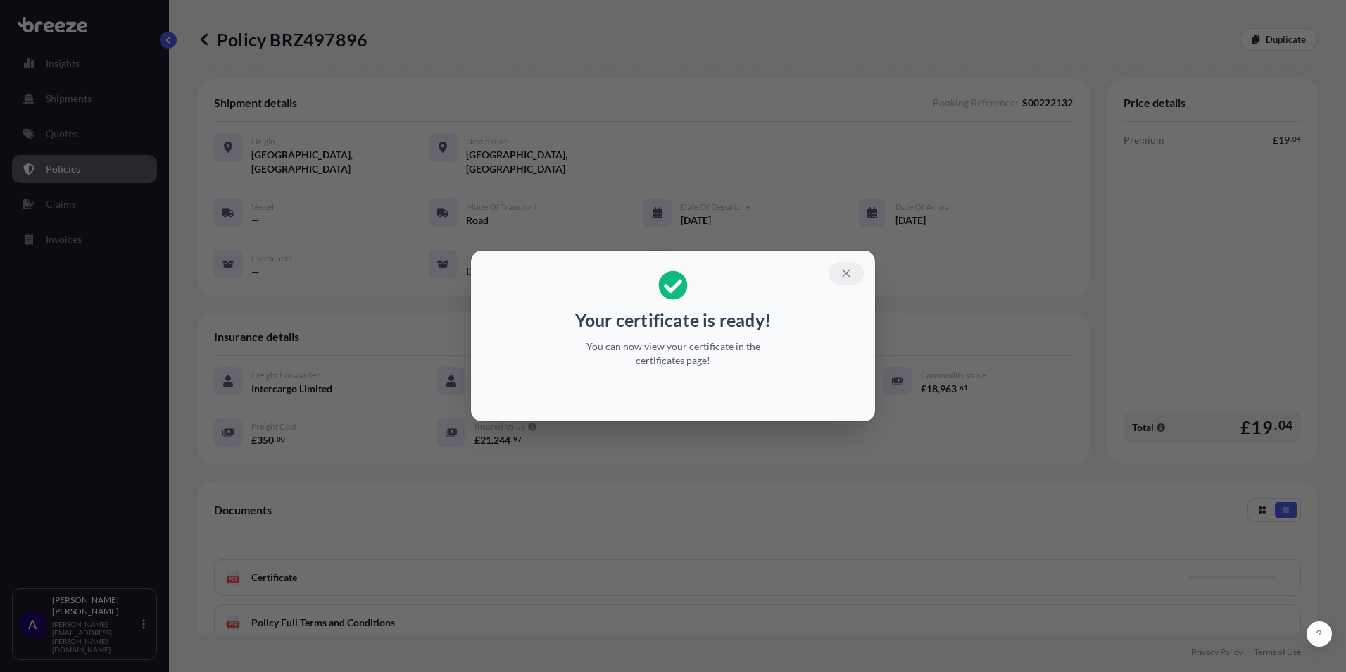
click at [842, 264] on button "button" at bounding box center [846, 273] width 35 height 23
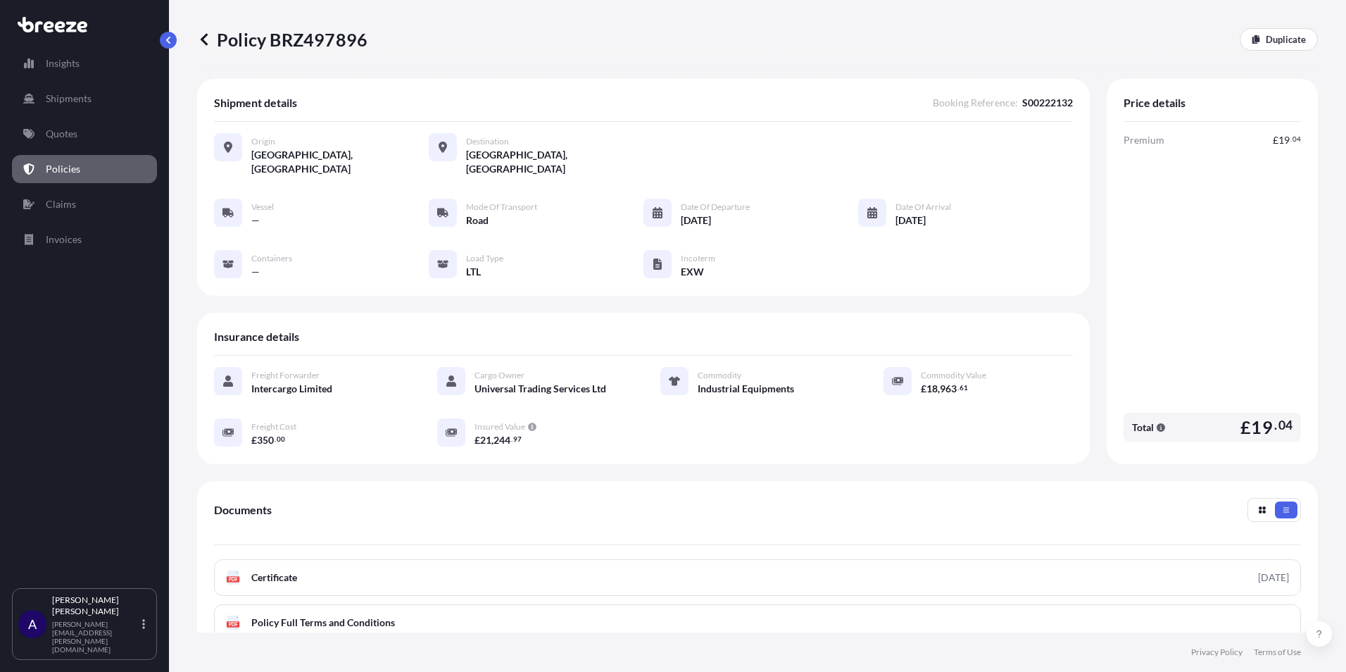
click at [1124, 49] on div "Policy BRZ497896 Duplicate" at bounding box center [757, 39] width 1121 height 23
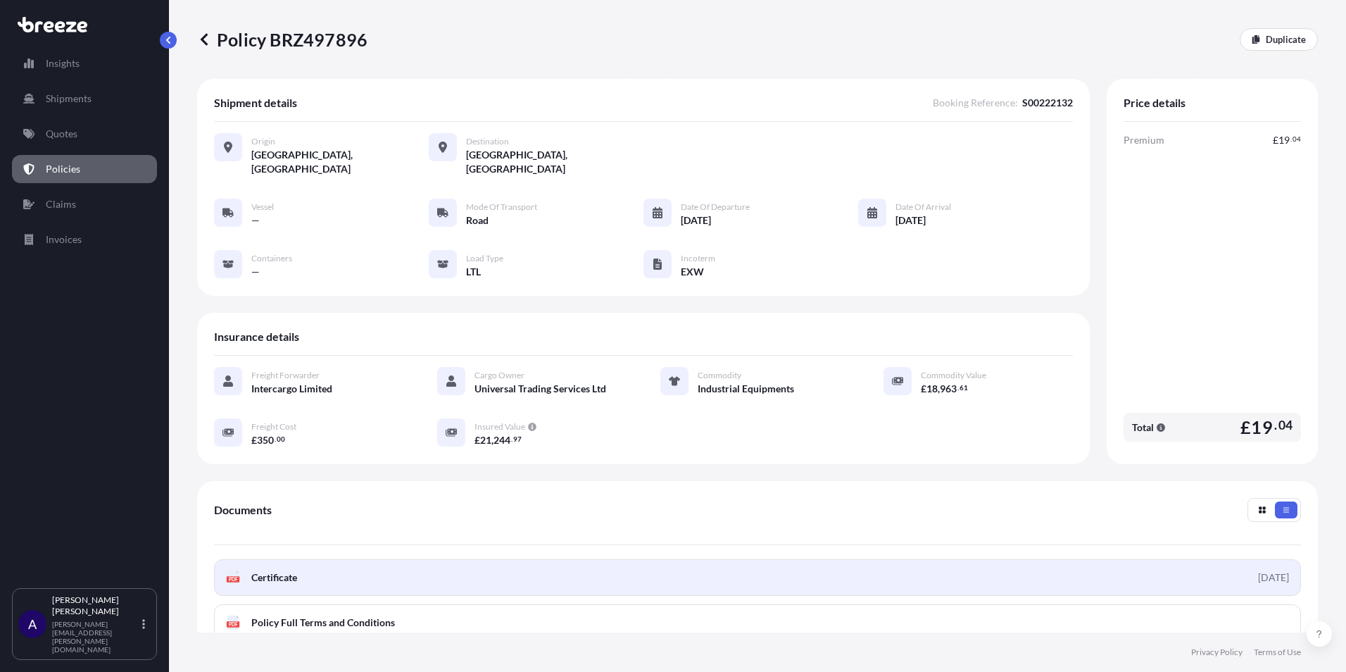
click at [1258, 570] on div "[DATE]" at bounding box center [1273, 577] width 31 height 14
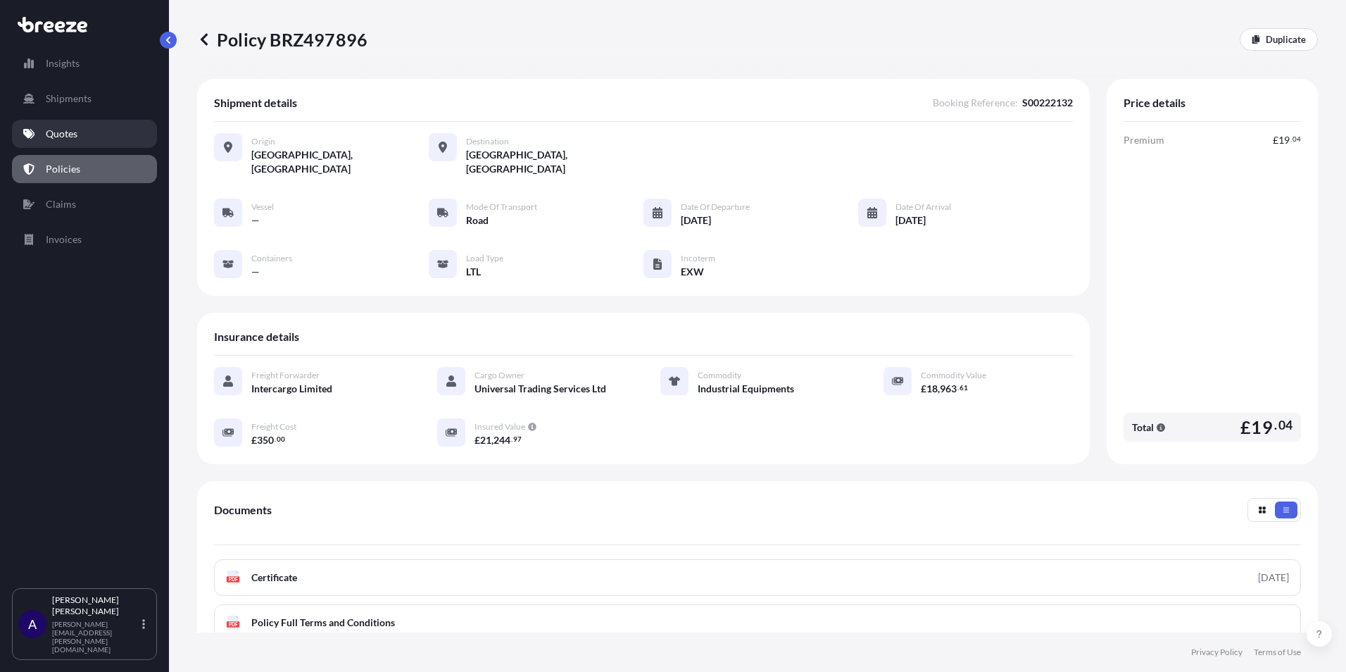
click at [94, 139] on link "Quotes" at bounding box center [84, 134] width 145 height 28
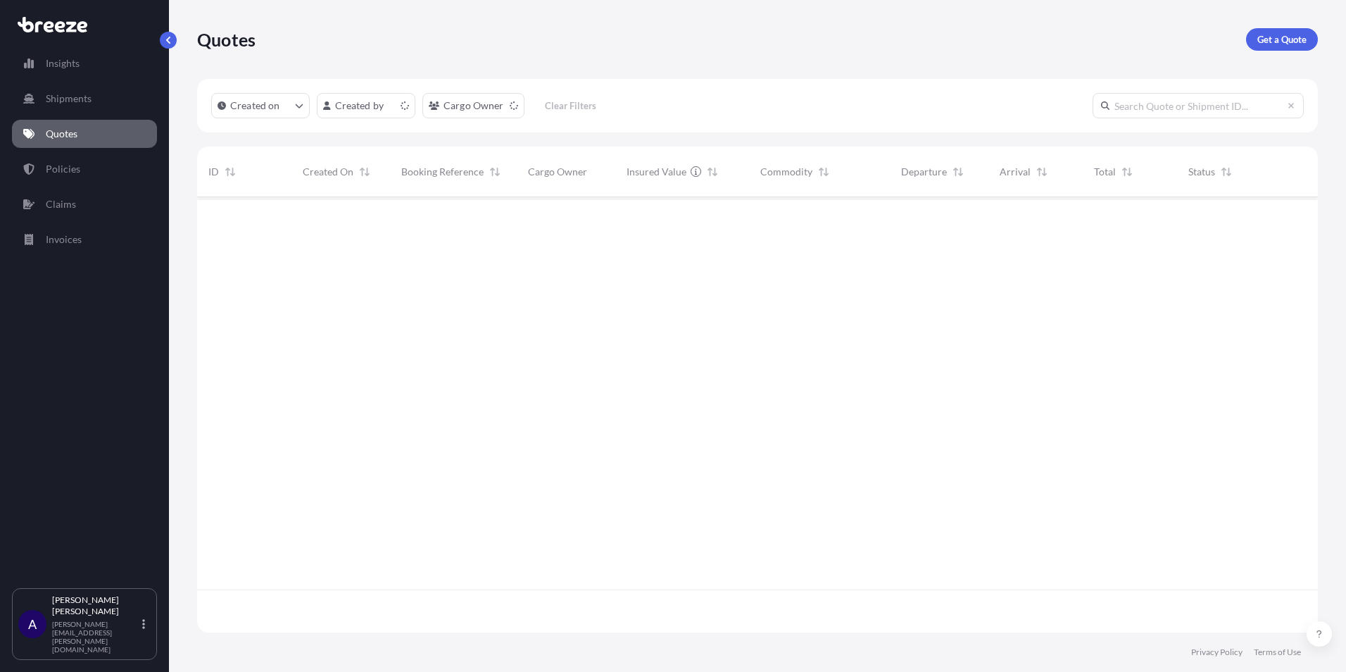
scroll to position [432, 1111]
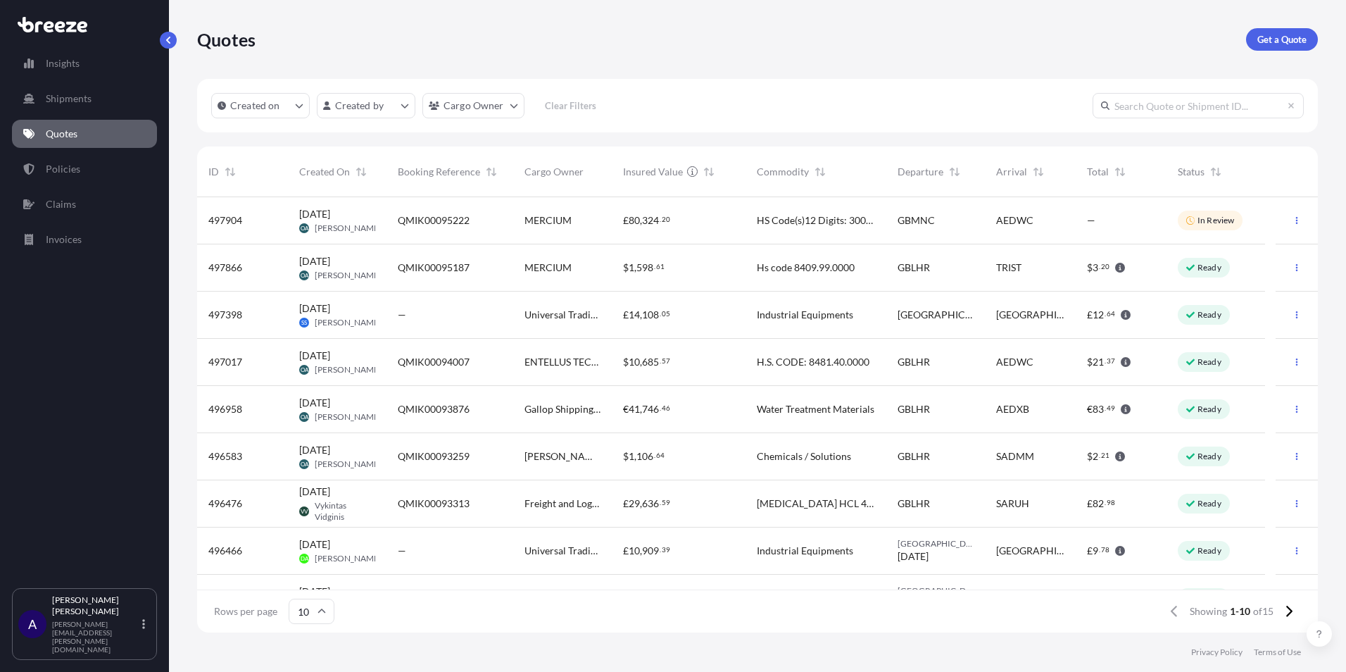
click at [435, 312] on div "—" at bounding box center [450, 315] width 104 height 14
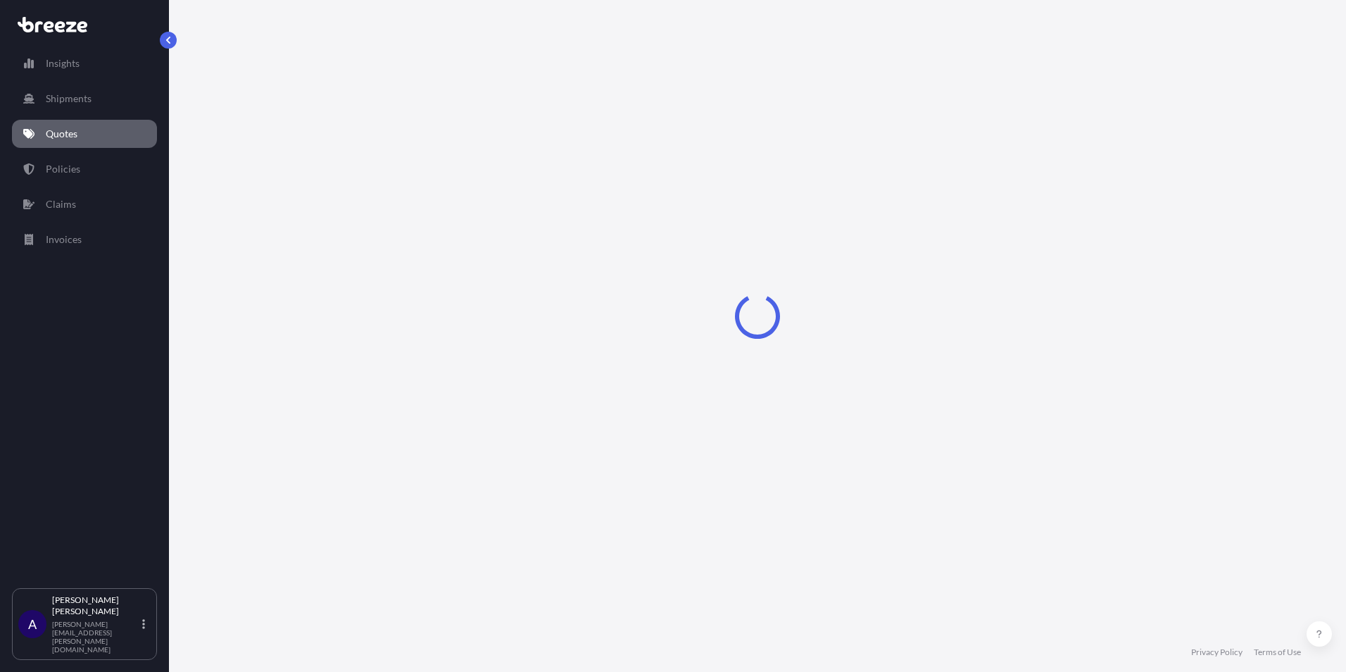
select select "Road"
select select "1"
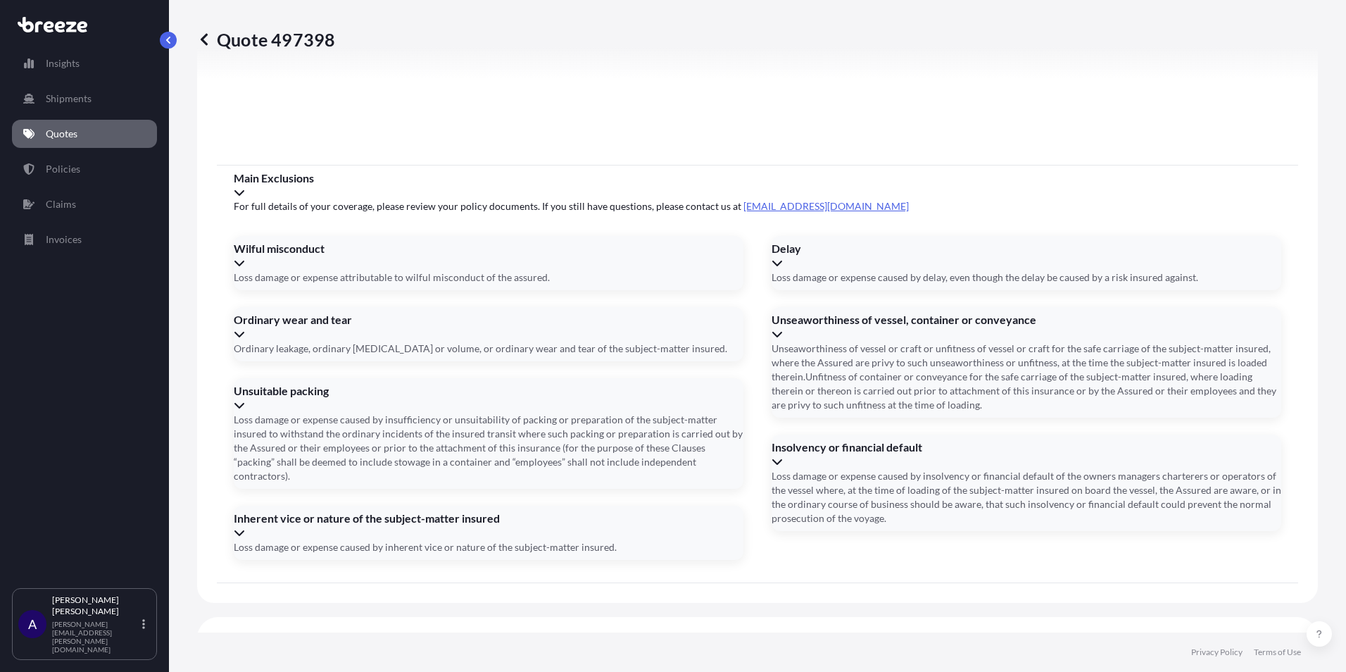
scroll to position [1563, 0]
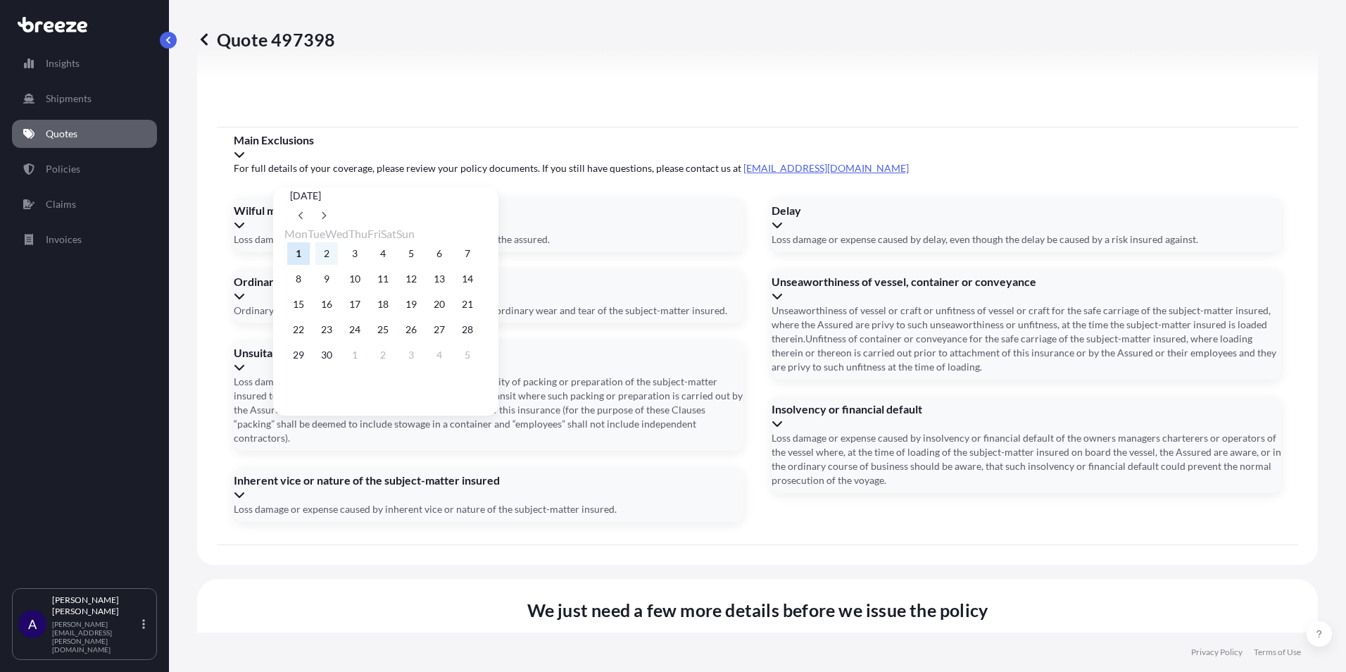
click at [325, 254] on button "2" at bounding box center [326, 253] width 23 height 23
type input "[DATE]"
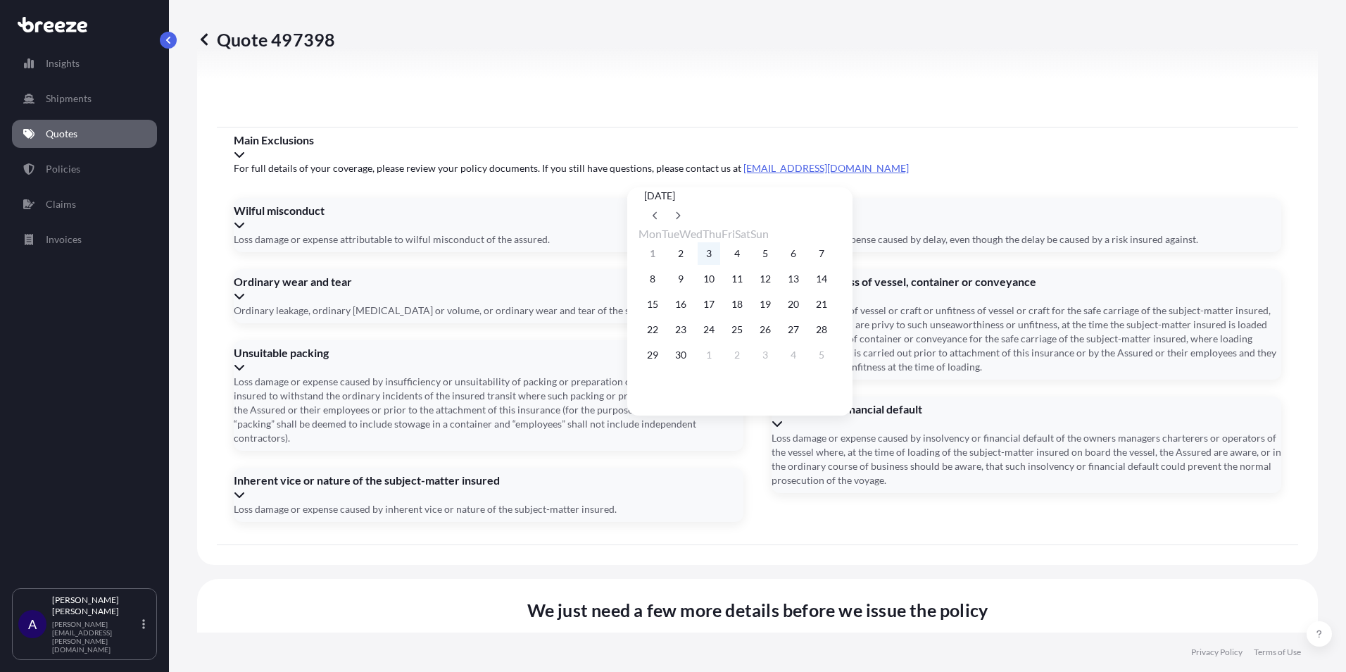
click at [718, 249] on button "3" at bounding box center [709, 253] width 23 height 23
type input "[DATE]"
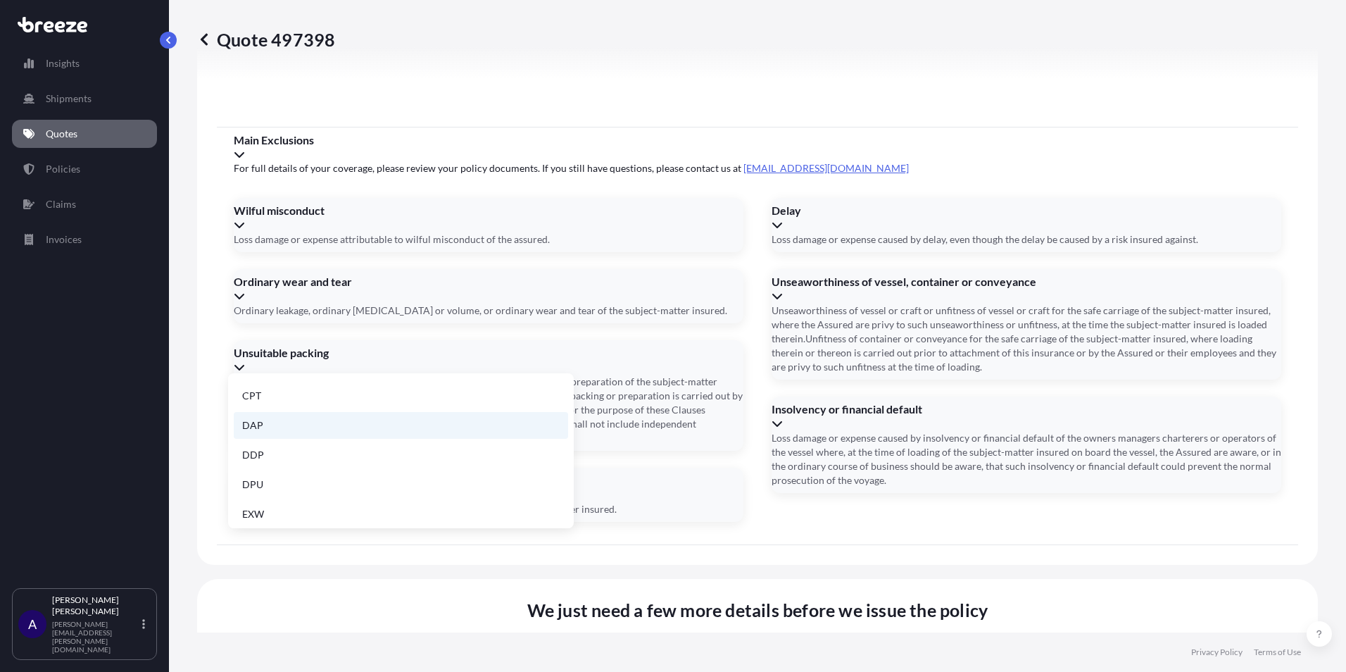
scroll to position [179, 0]
click at [280, 421] on li "EXW" at bounding box center [401, 420] width 335 height 27
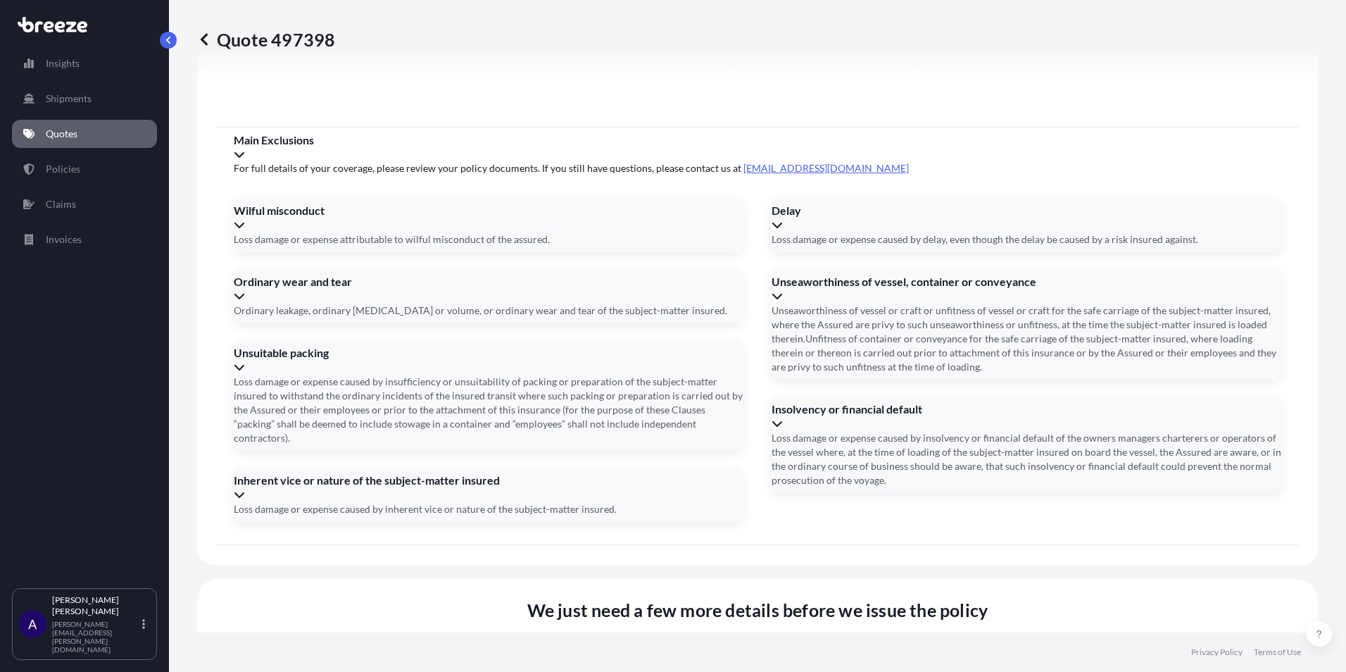
drag, startPoint x: 465, startPoint y: 534, endPoint x: 492, endPoint y: 542, distance: 27.9
type input "S00222143"
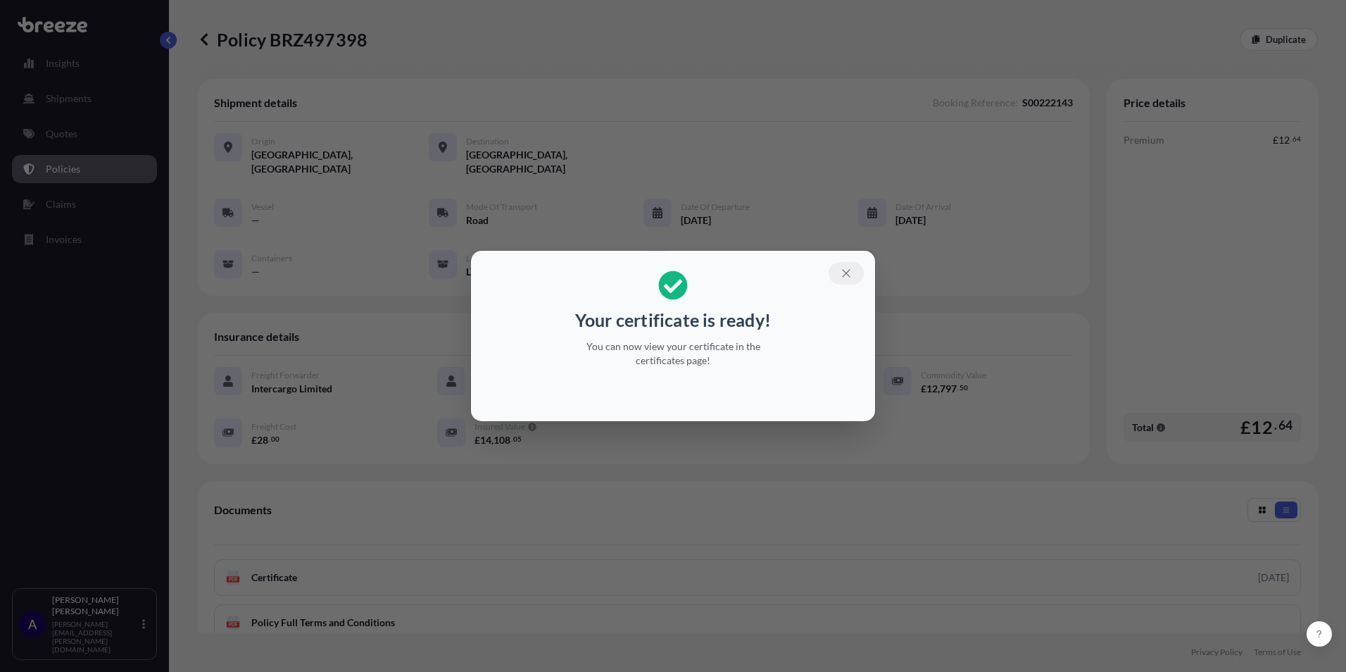
click at [844, 272] on icon "button" at bounding box center [846, 273] width 13 height 13
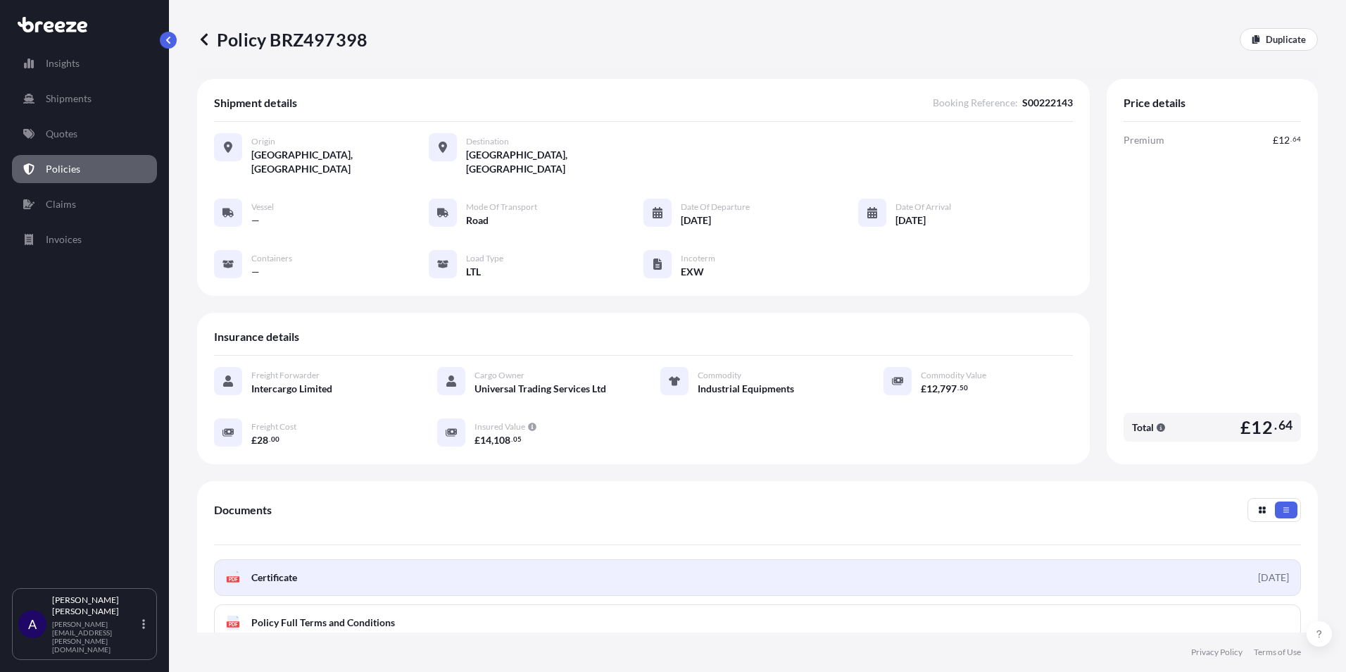
click at [346, 565] on link "PDF Certificate [DATE]" at bounding box center [757, 577] width 1087 height 37
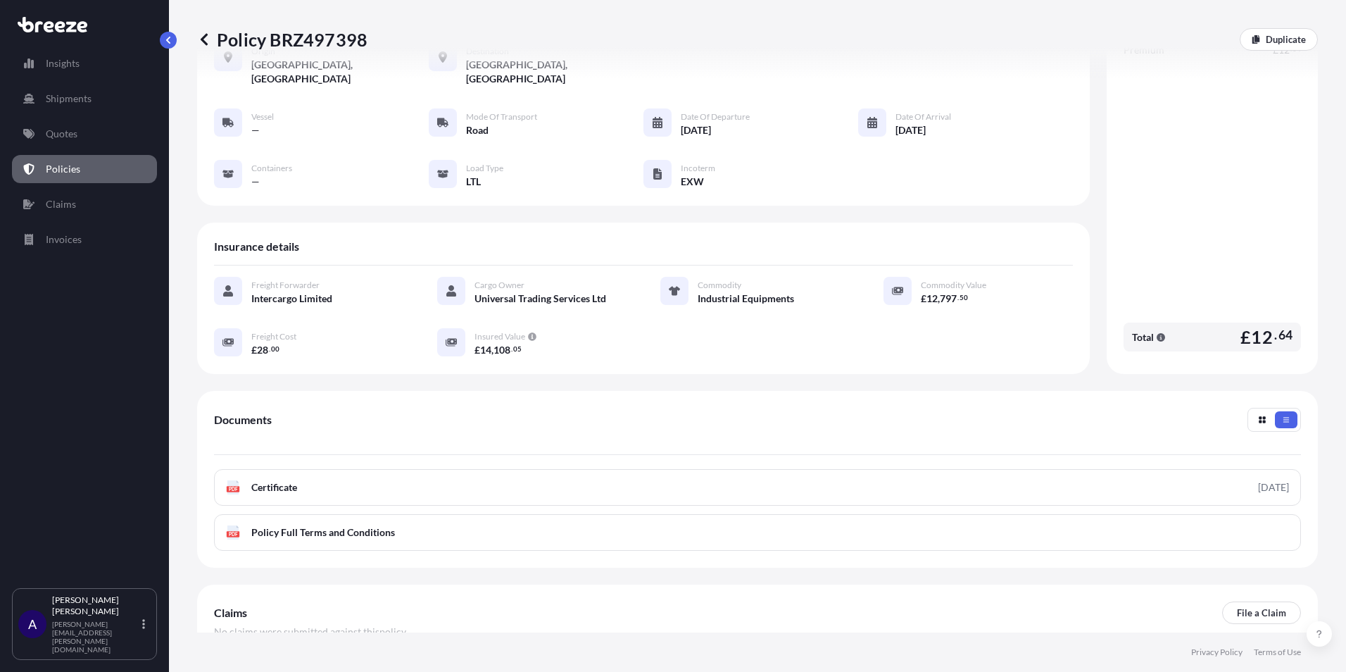
scroll to position [141, 0]
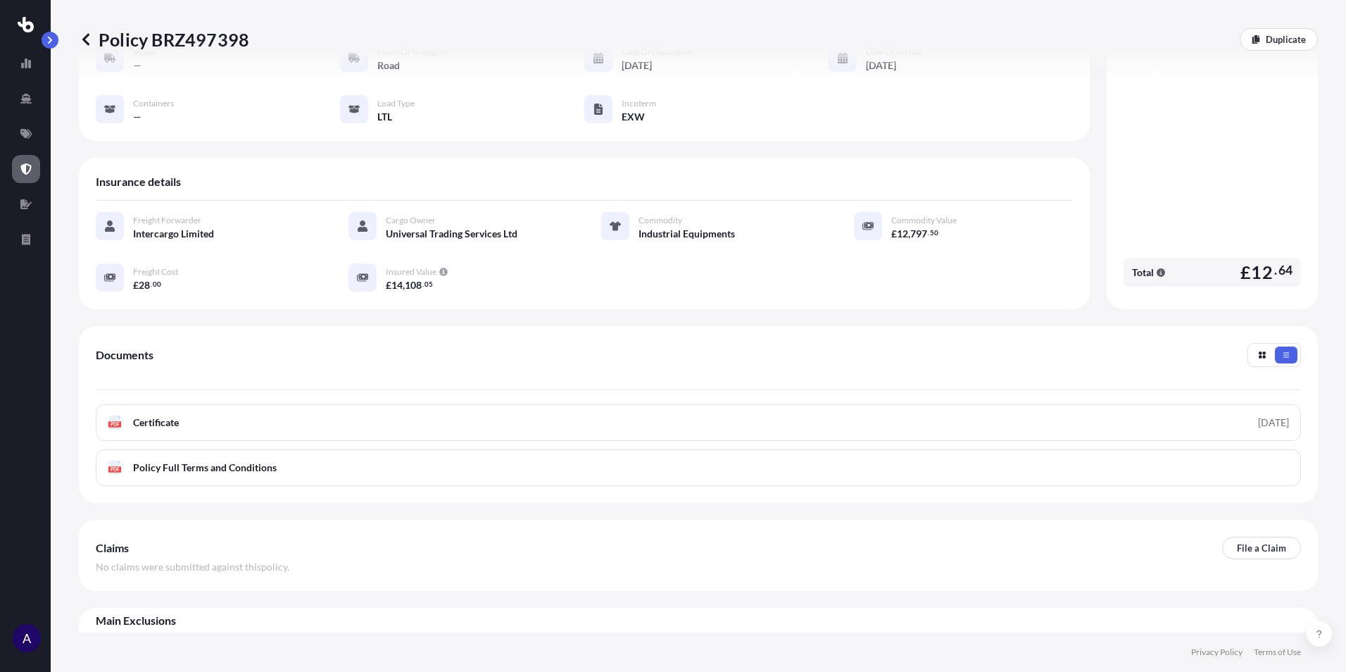
click at [36, 158] on link at bounding box center [26, 169] width 28 height 28
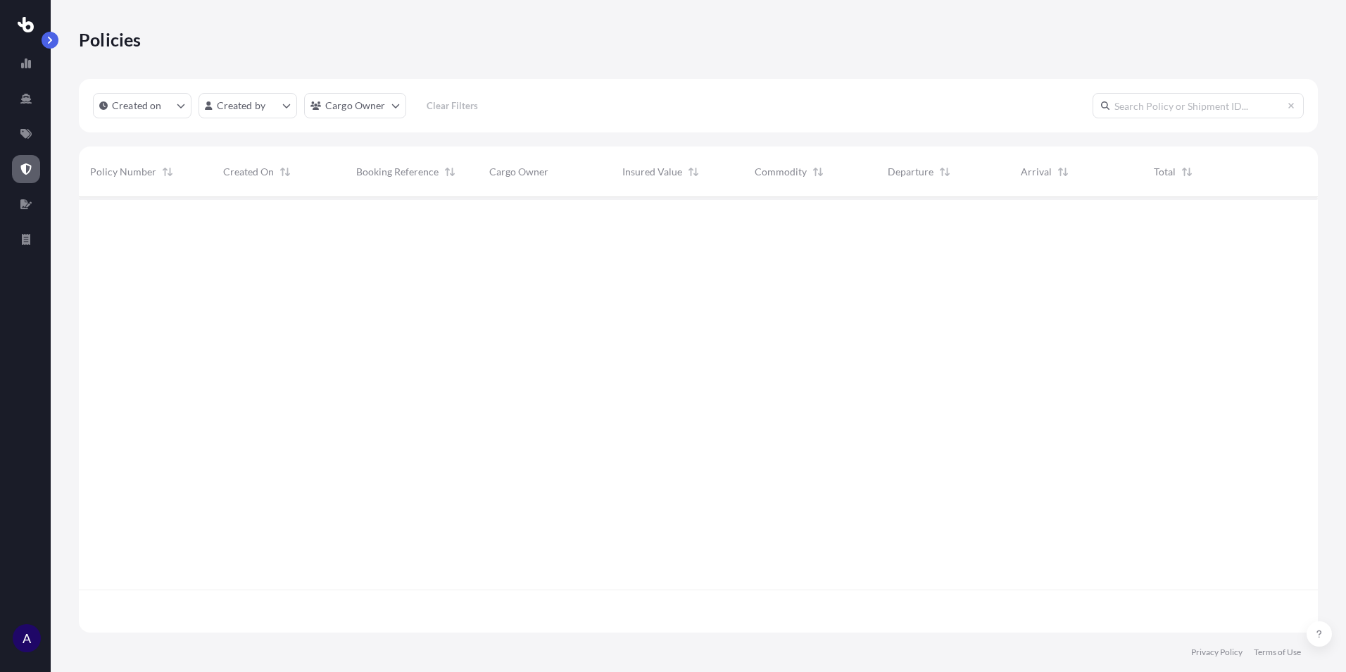
scroll to position [432, 1229]
